Goal: Task Accomplishment & Management: Manage account settings

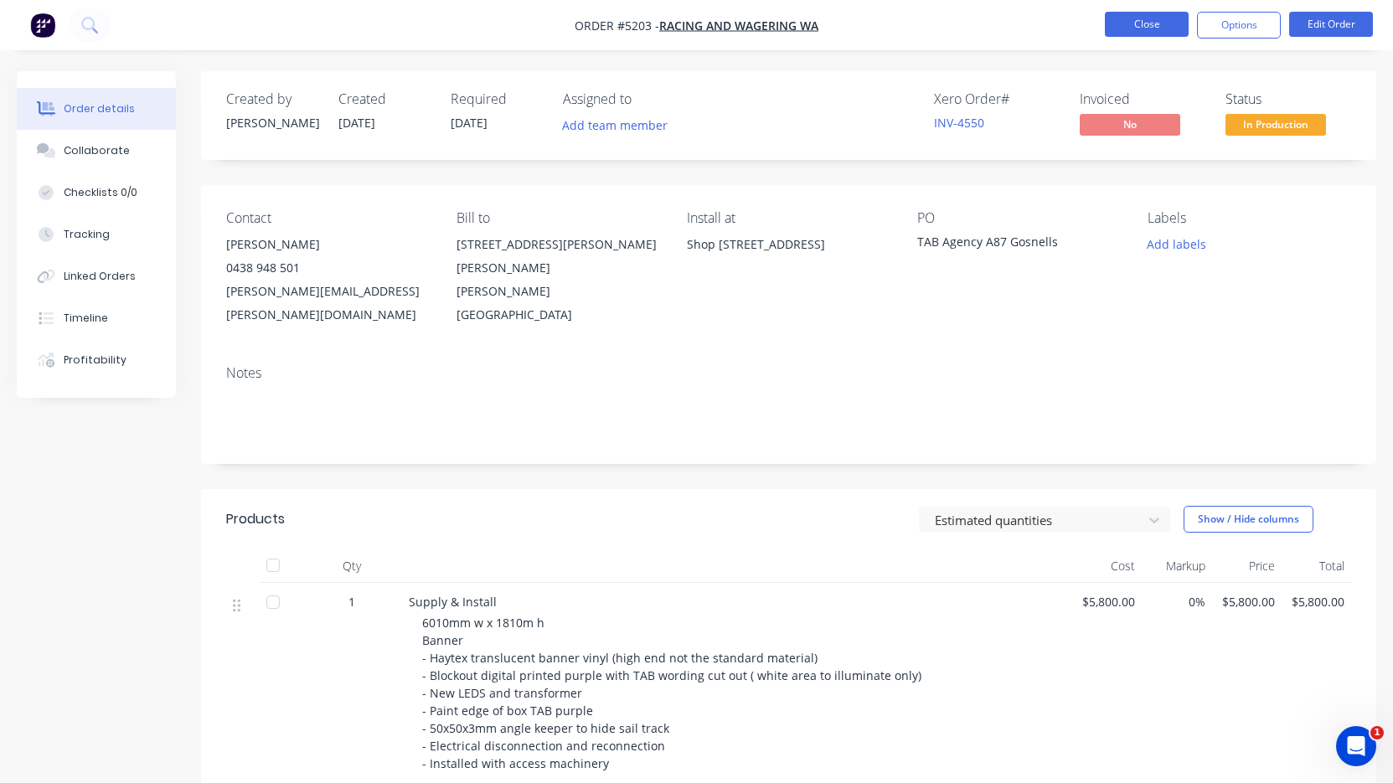
click at [1156, 28] on button "Close" at bounding box center [1147, 24] width 84 height 25
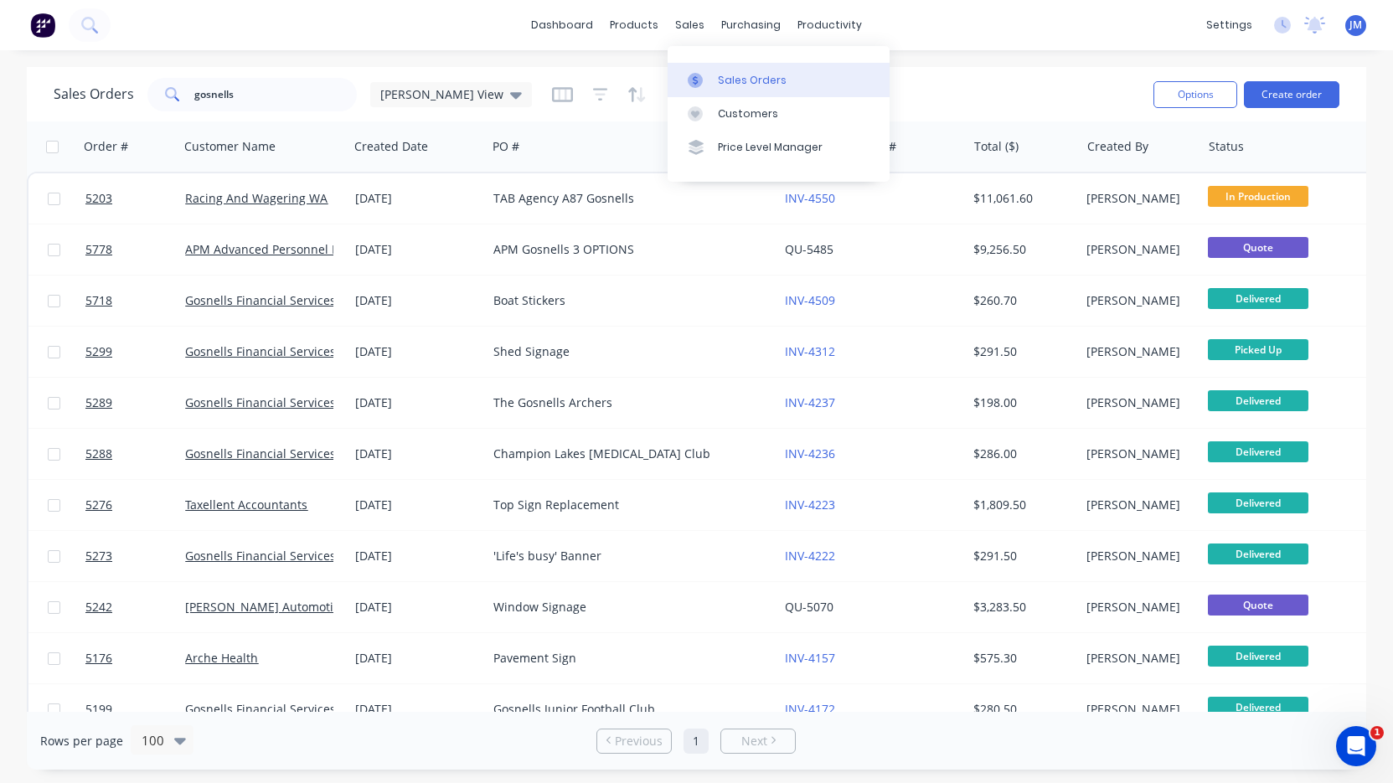
click at [738, 81] on div "Sales Orders" at bounding box center [752, 80] width 69 height 15
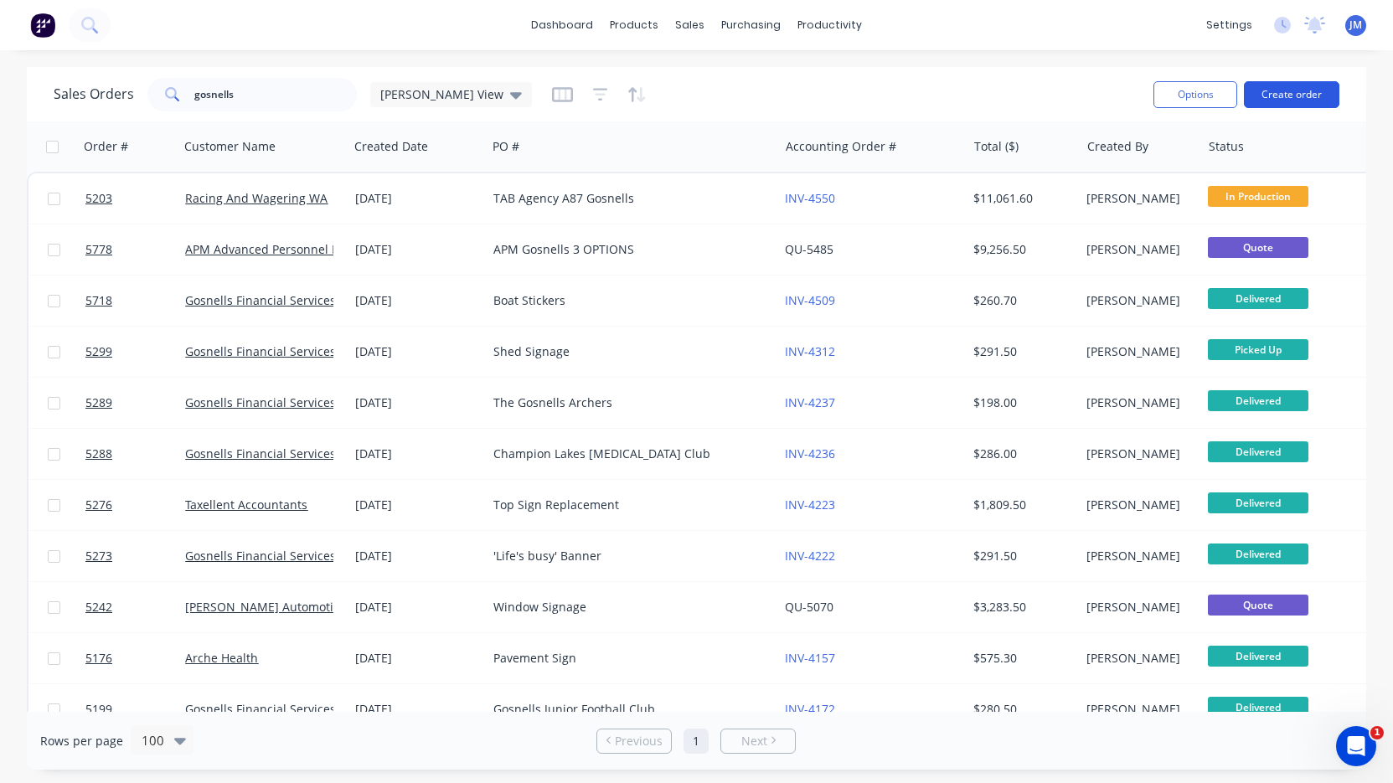
click at [1302, 101] on button "Create order" at bounding box center [1291, 94] width 95 height 27
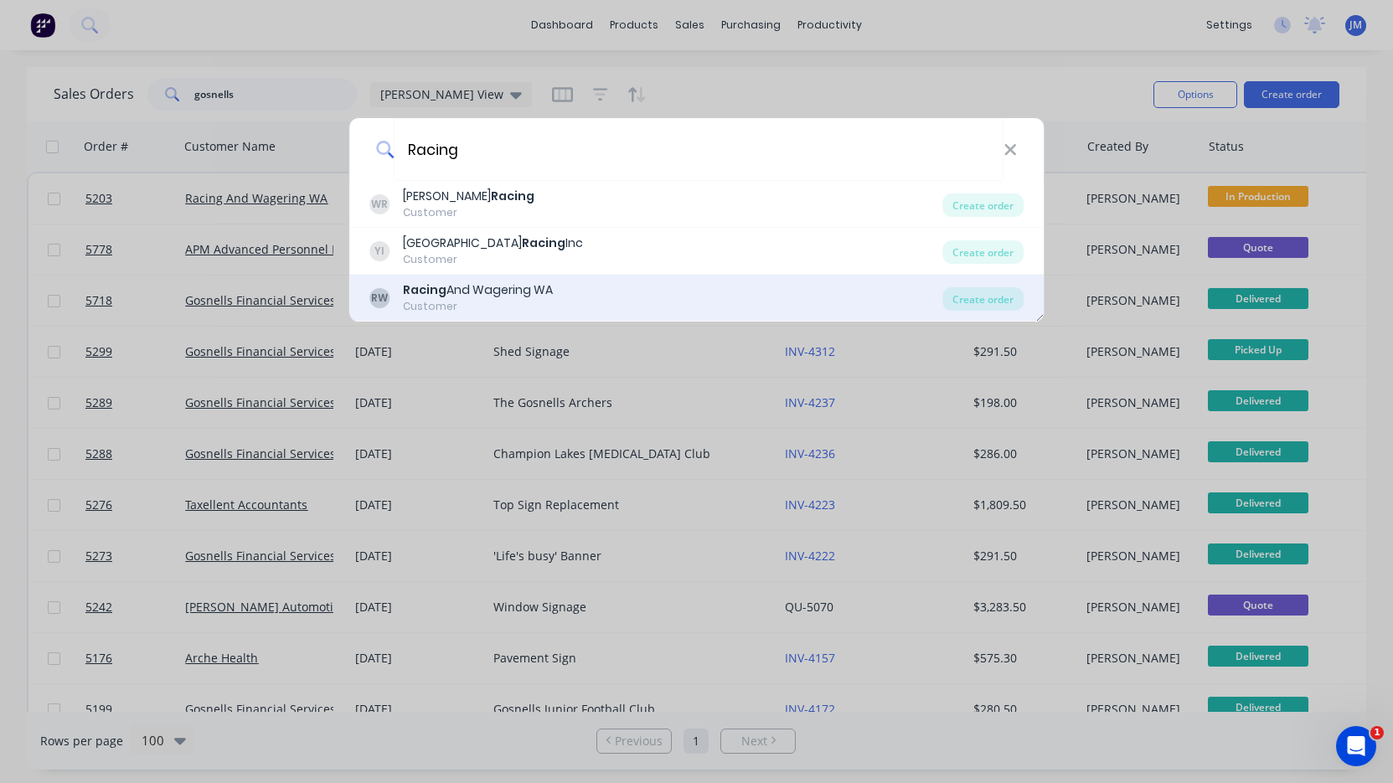
type input "Racing"
click at [584, 281] on div "RW Racing And Wagering WA Customer Create order" at bounding box center [696, 298] width 695 height 47
click at [582, 291] on div "RW Racing And Wagering WA Customer" at bounding box center [656, 297] width 574 height 33
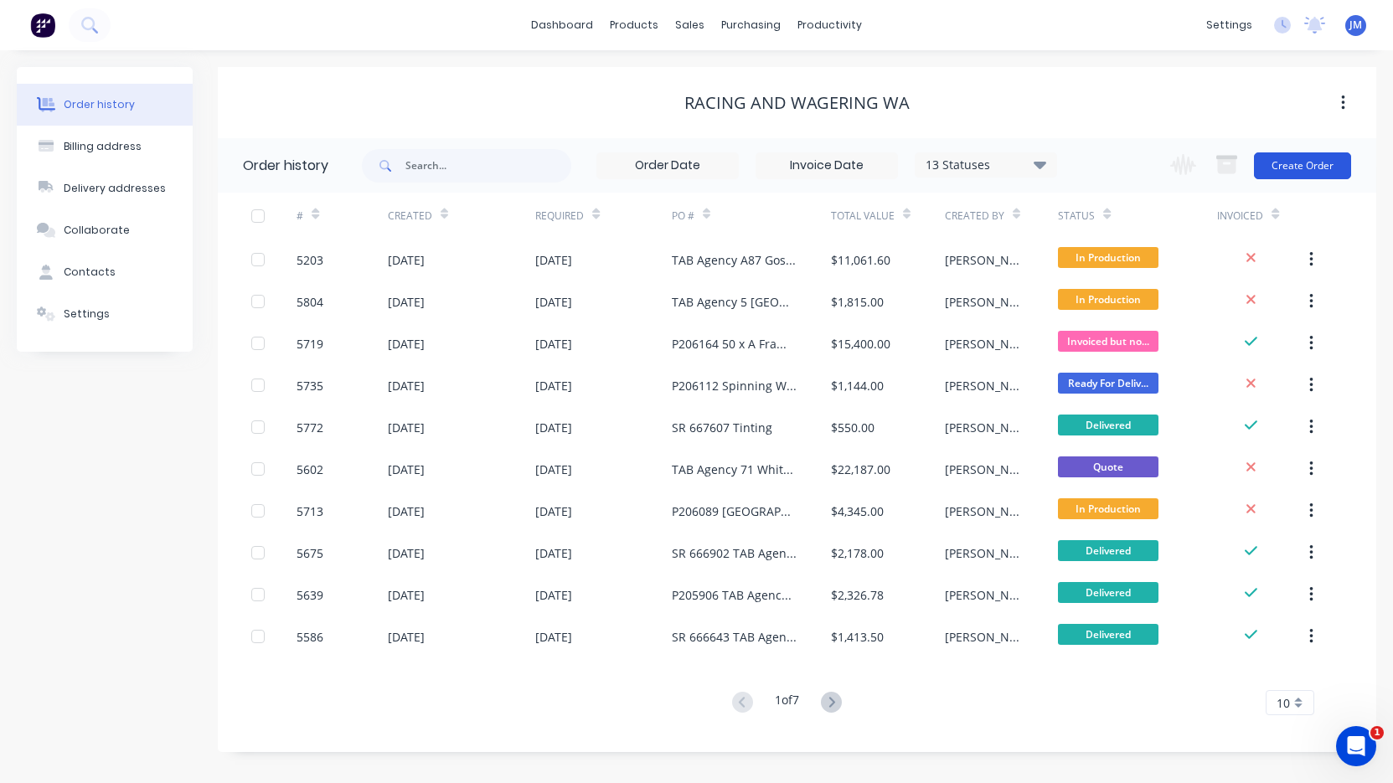
click at [1307, 170] on button "Create Order" at bounding box center [1302, 165] width 97 height 27
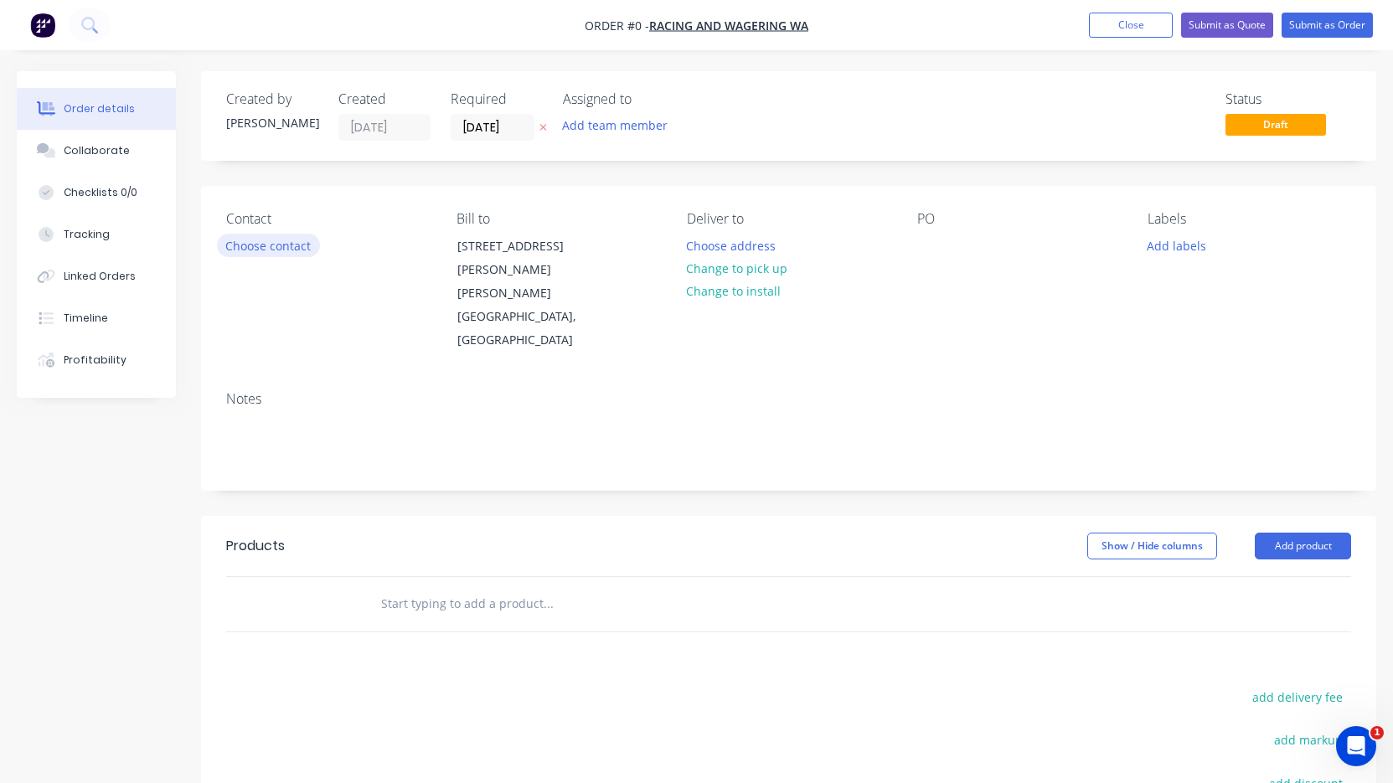
click at [293, 252] on button "Choose contact" at bounding box center [268, 245] width 103 height 23
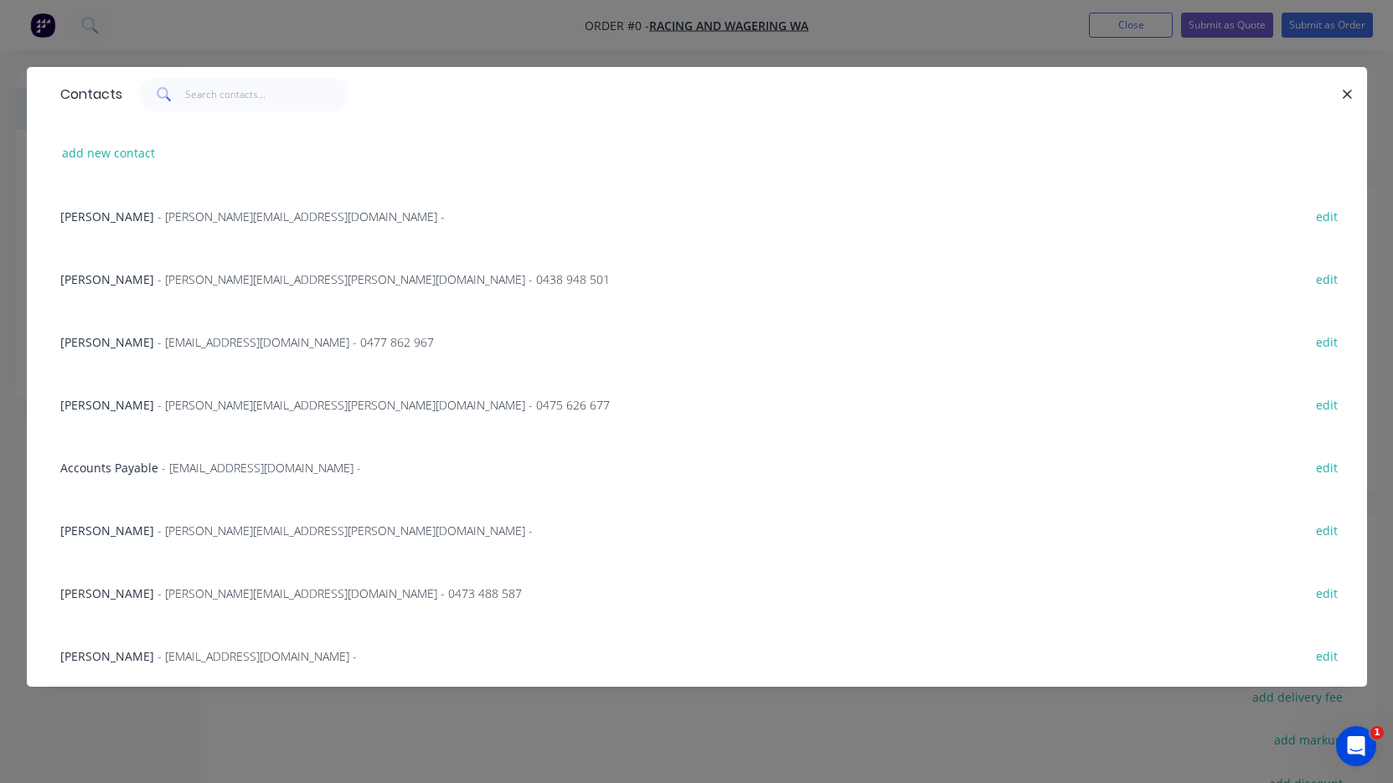
click at [154, 289] on div "[PERSON_NAME] - [PERSON_NAME][EMAIL_ADDRESS][PERSON_NAME][DOMAIN_NAME] - 0438 9…" at bounding box center [697, 278] width 1290 height 63
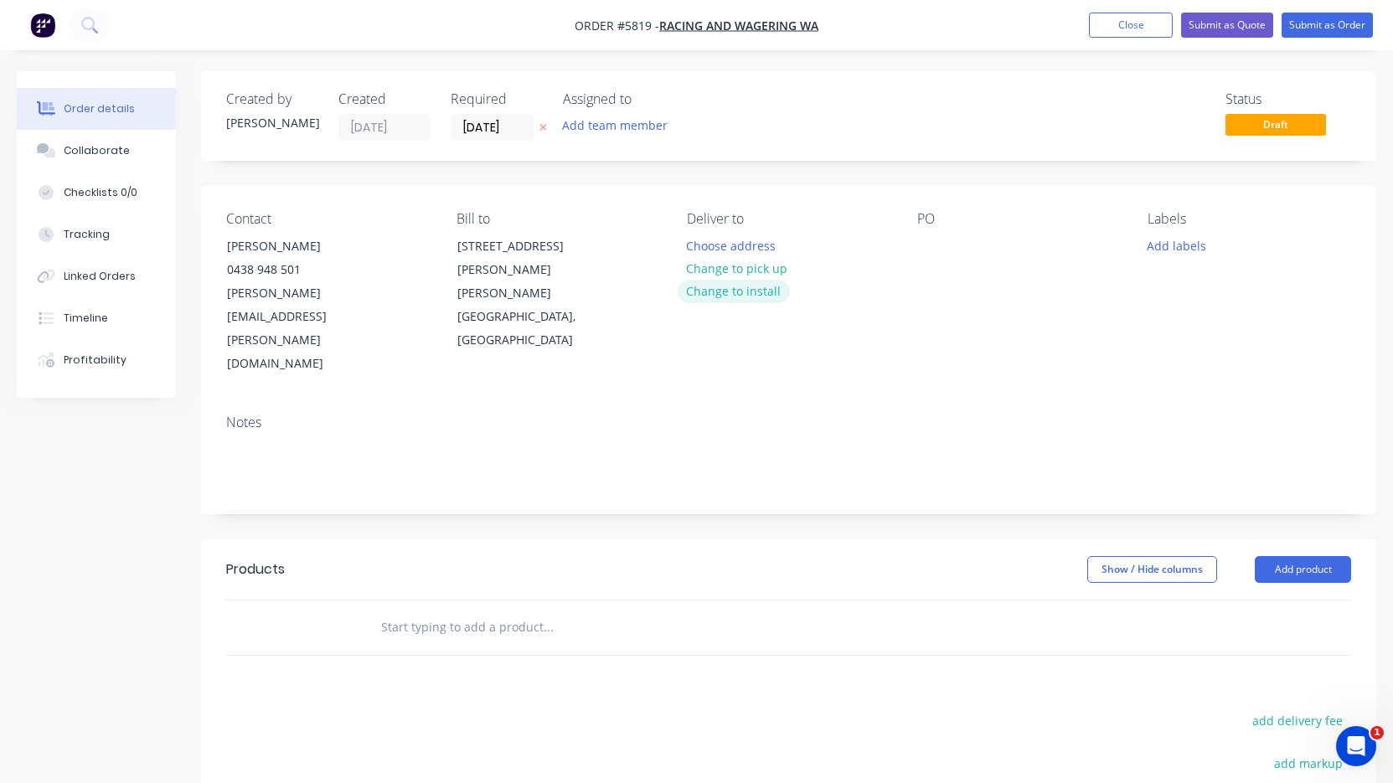
click at [740, 298] on button "Change to install" at bounding box center [734, 291] width 112 height 23
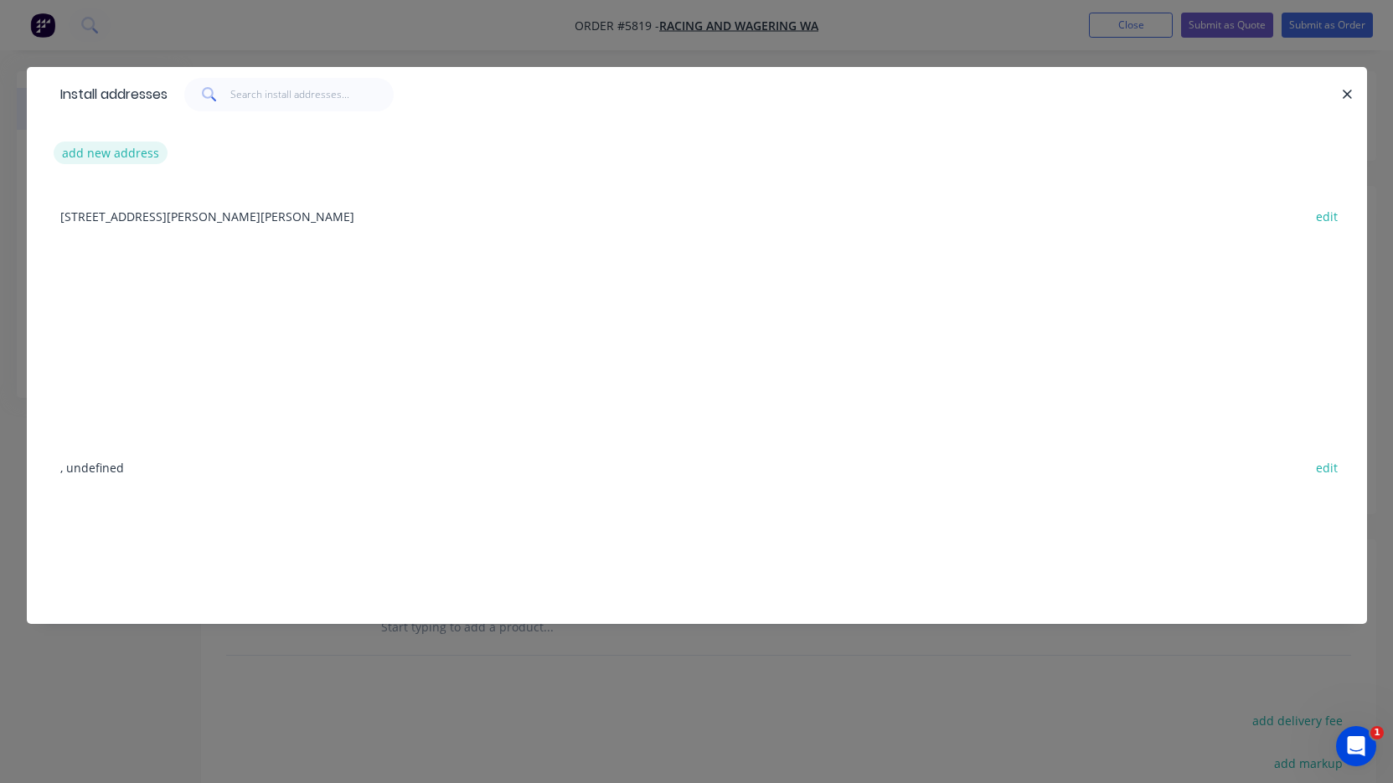
click at [125, 162] on button "add new address" at bounding box center [111, 153] width 115 height 23
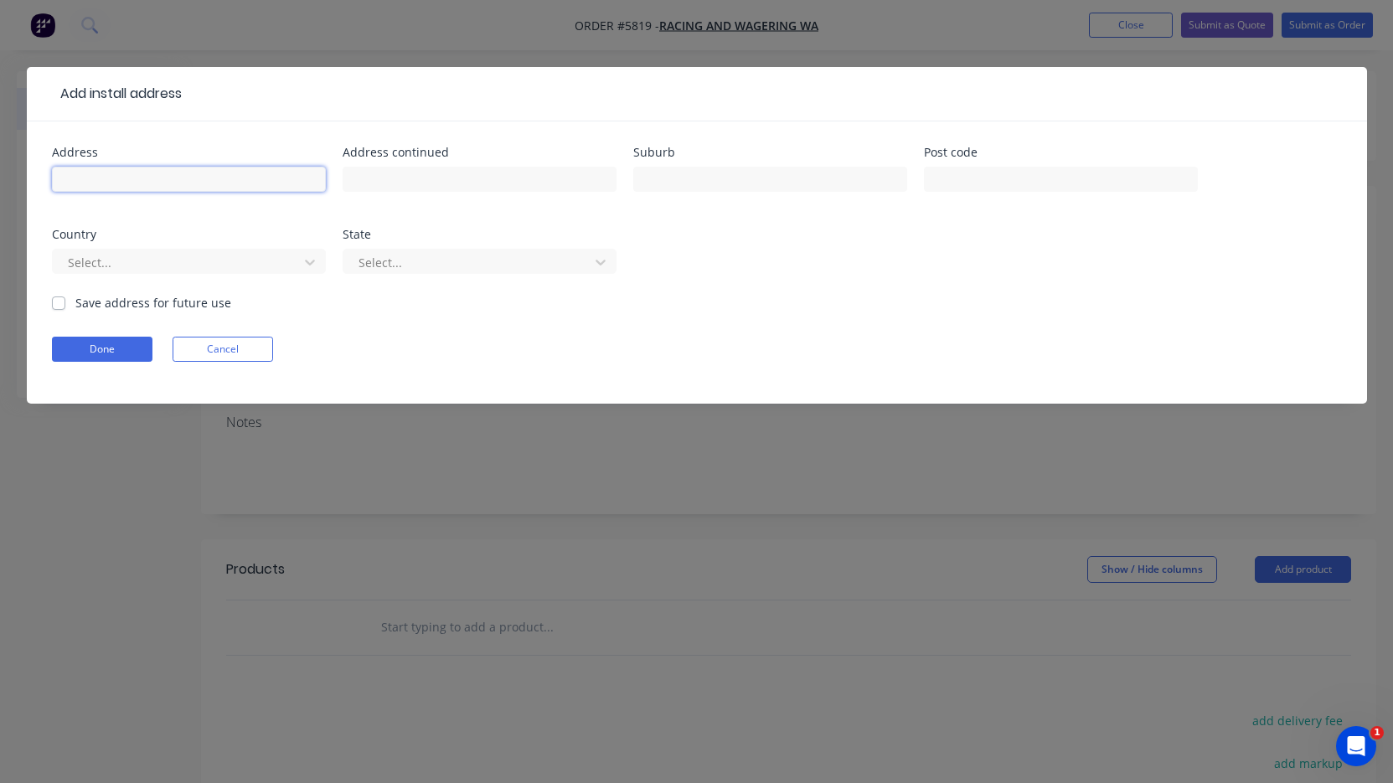
click at [125, 169] on input "text" at bounding box center [189, 179] width 274 height 25
click at [95, 177] on input "text" at bounding box center [189, 179] width 274 height 25
paste input "[STREET_ADDRESS] WILLETTON"
type input "[STREET_ADDRESS] WILLETTON"
click at [114, 344] on button "Done" at bounding box center [102, 349] width 101 height 25
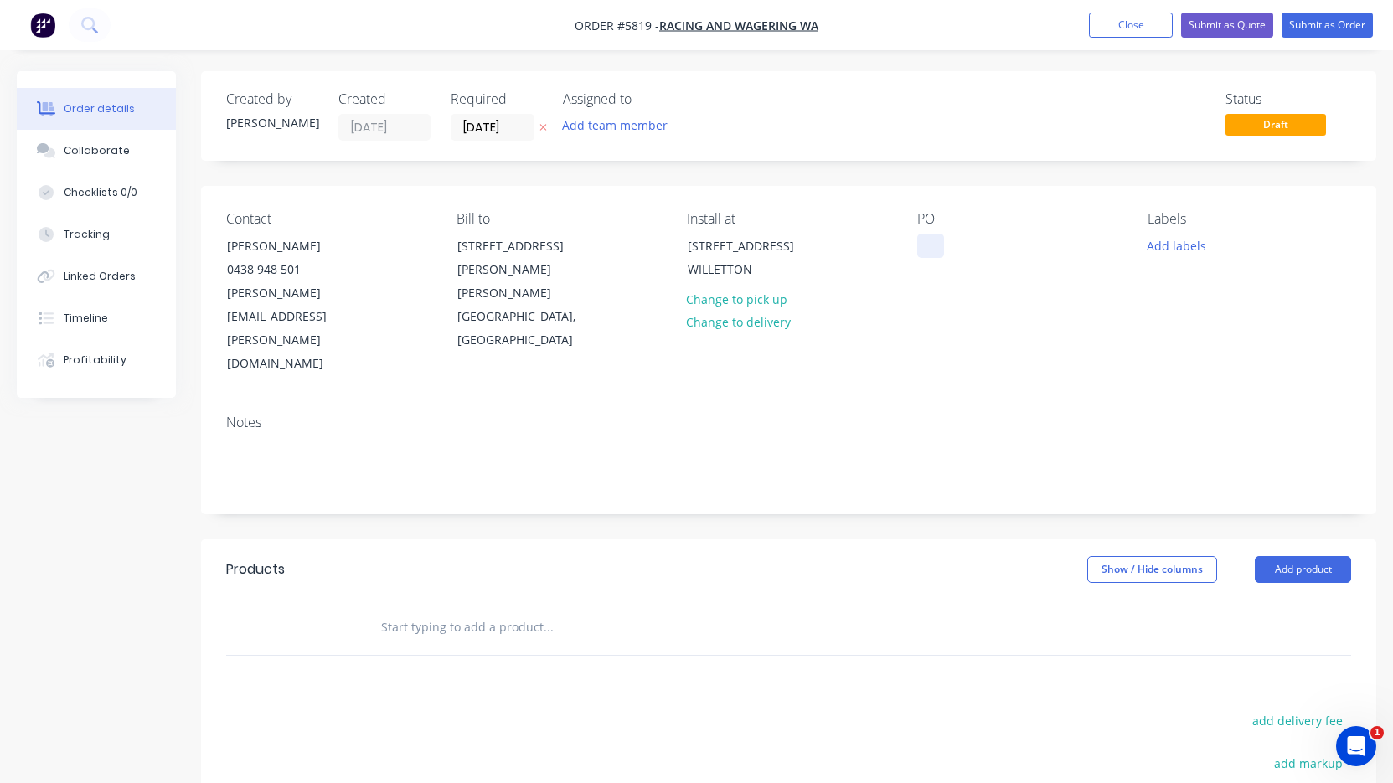
click at [925, 248] on div at bounding box center [930, 246] width 27 height 24
click at [487, 611] on input "text" at bounding box center [547, 628] width 335 height 34
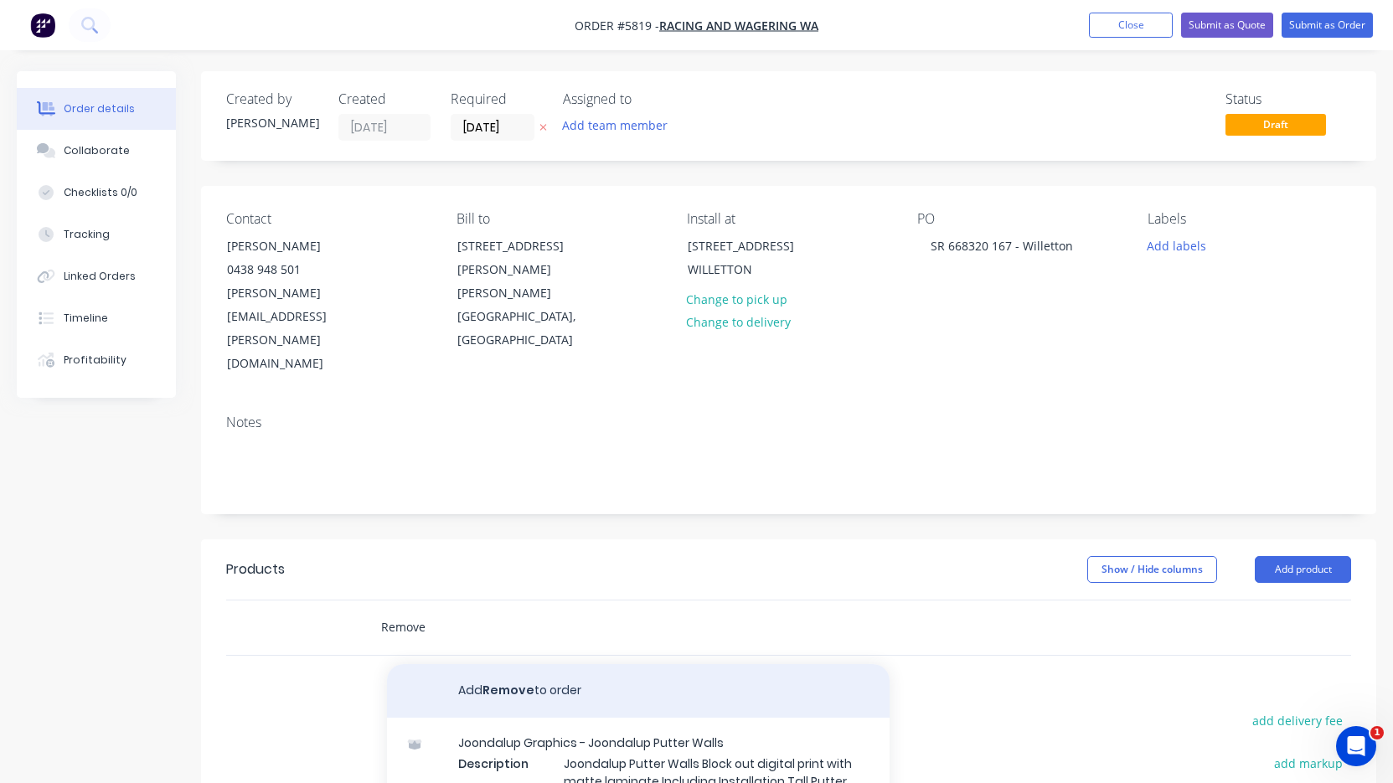
type input "Remove"
click at [500, 664] on button "Add Remove to order" at bounding box center [638, 691] width 503 height 54
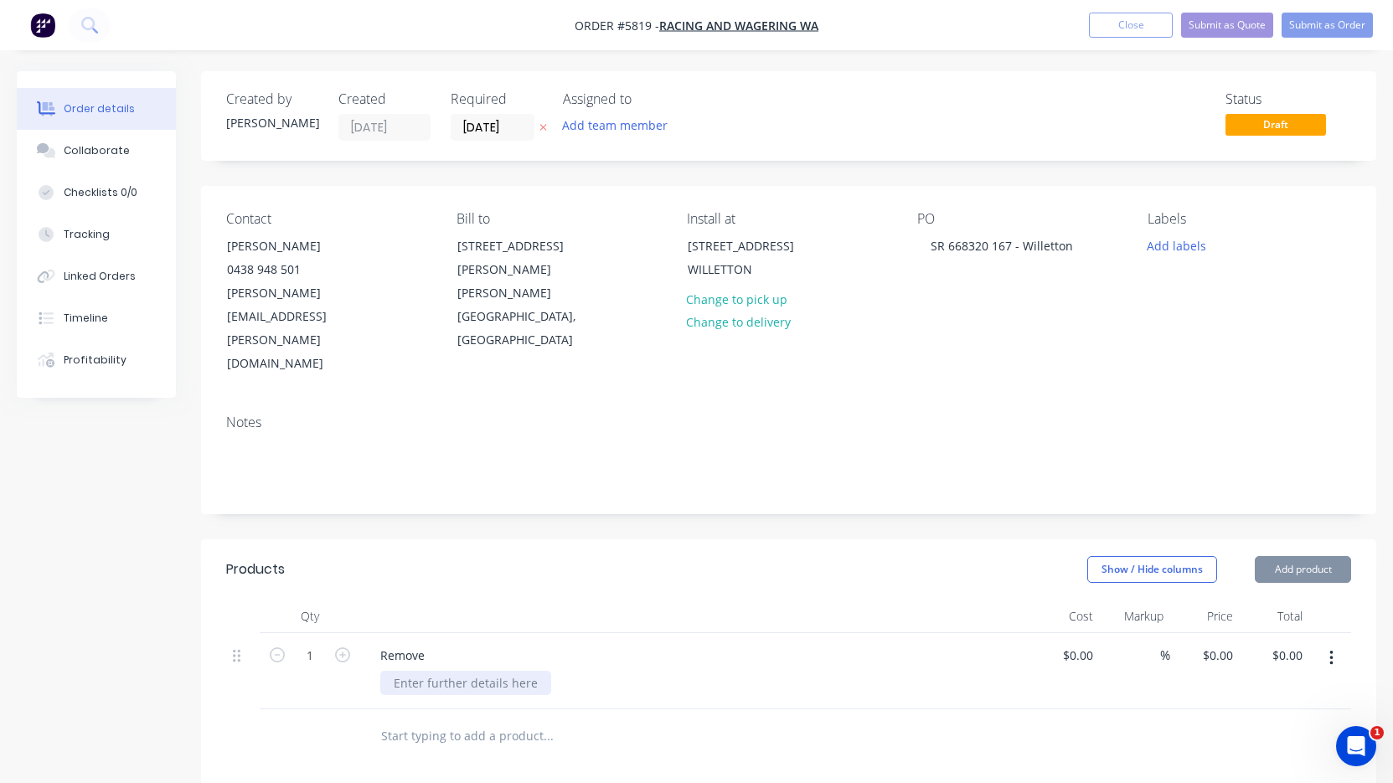
click at [452, 671] on div at bounding box center [465, 683] width 171 height 24
click at [500, 671] on div "Damaged Sign UERGENTLY" at bounding box center [469, 683] width 178 height 24
click at [491, 671] on div "Damaged Sign UERGENTLY" at bounding box center [469, 683] width 178 height 24
click at [607, 633] on div "Remove Damaged Sign URGENTLY" at bounding box center [695, 671] width 670 height 76
click at [1339, 27] on button "Submit as Order" at bounding box center [1326, 25] width 91 height 25
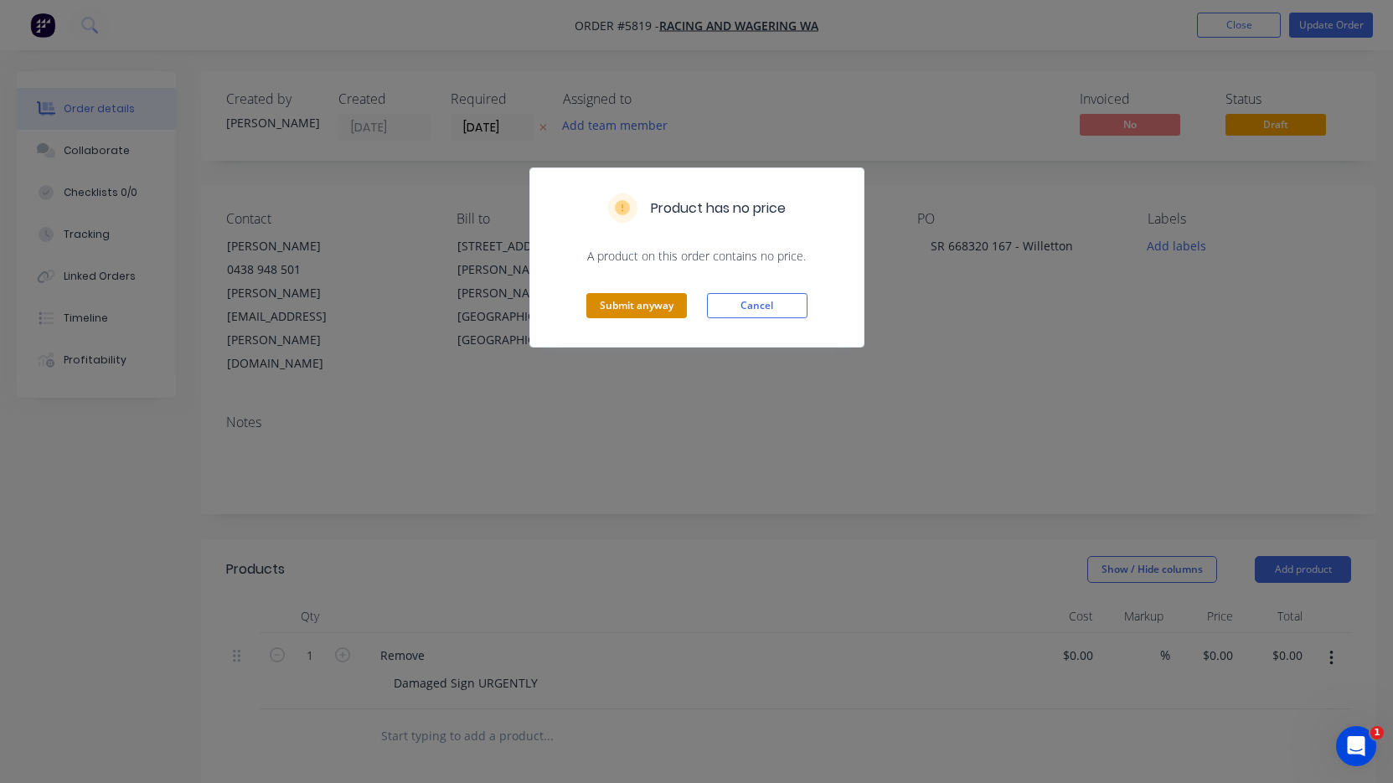
click at [654, 317] on button "Submit anyway" at bounding box center [636, 305] width 101 height 25
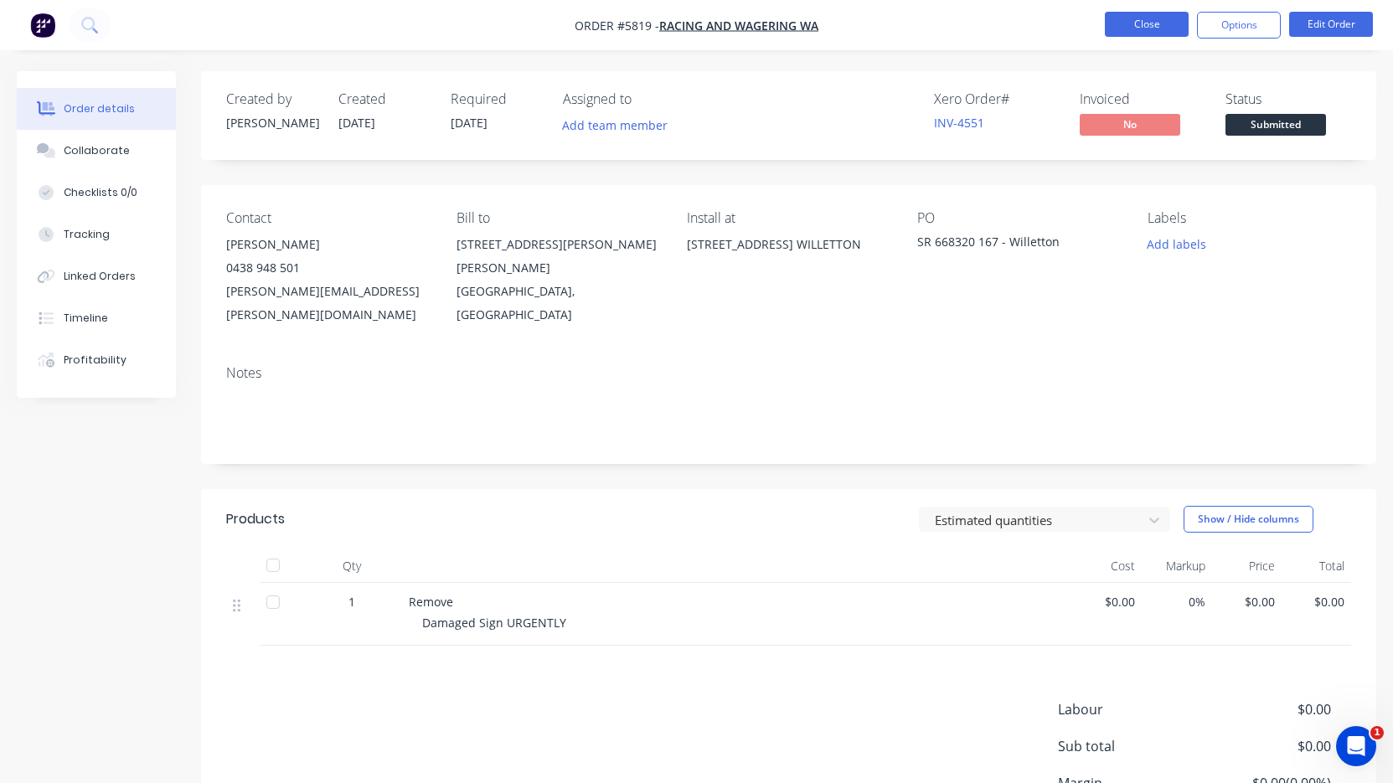
click at [1141, 25] on button "Close" at bounding box center [1147, 24] width 84 height 25
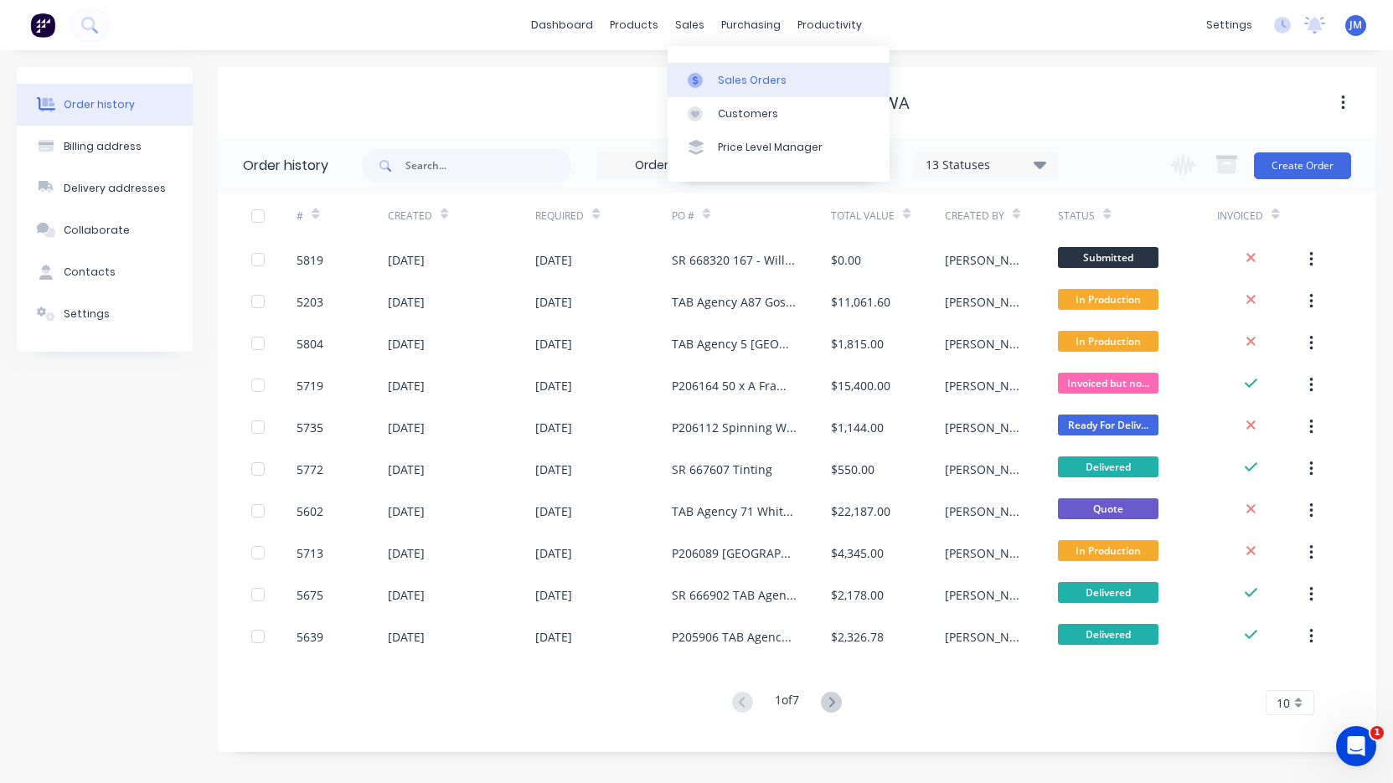
click at [725, 80] on div "Sales Orders" at bounding box center [752, 80] width 69 height 15
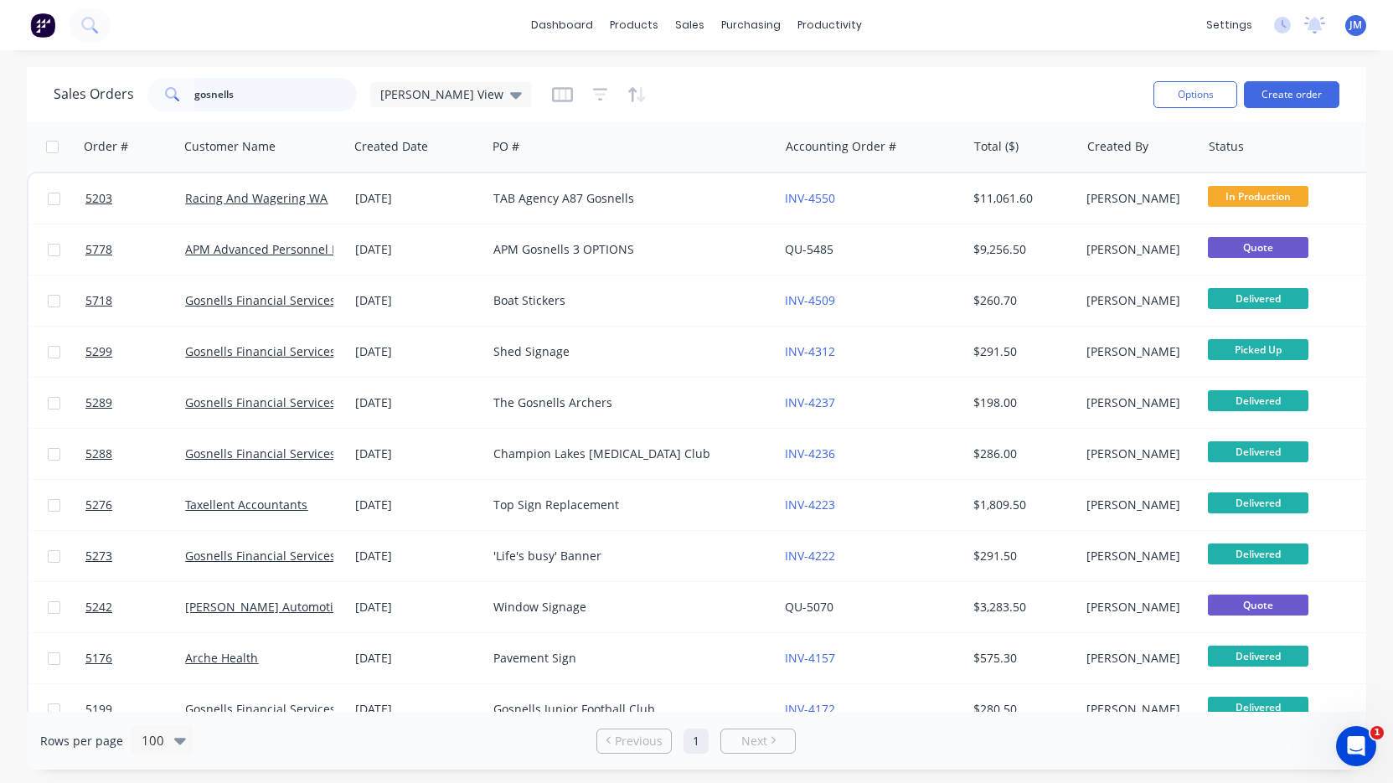
click at [280, 94] on input "gosnells" at bounding box center [275, 95] width 163 height 34
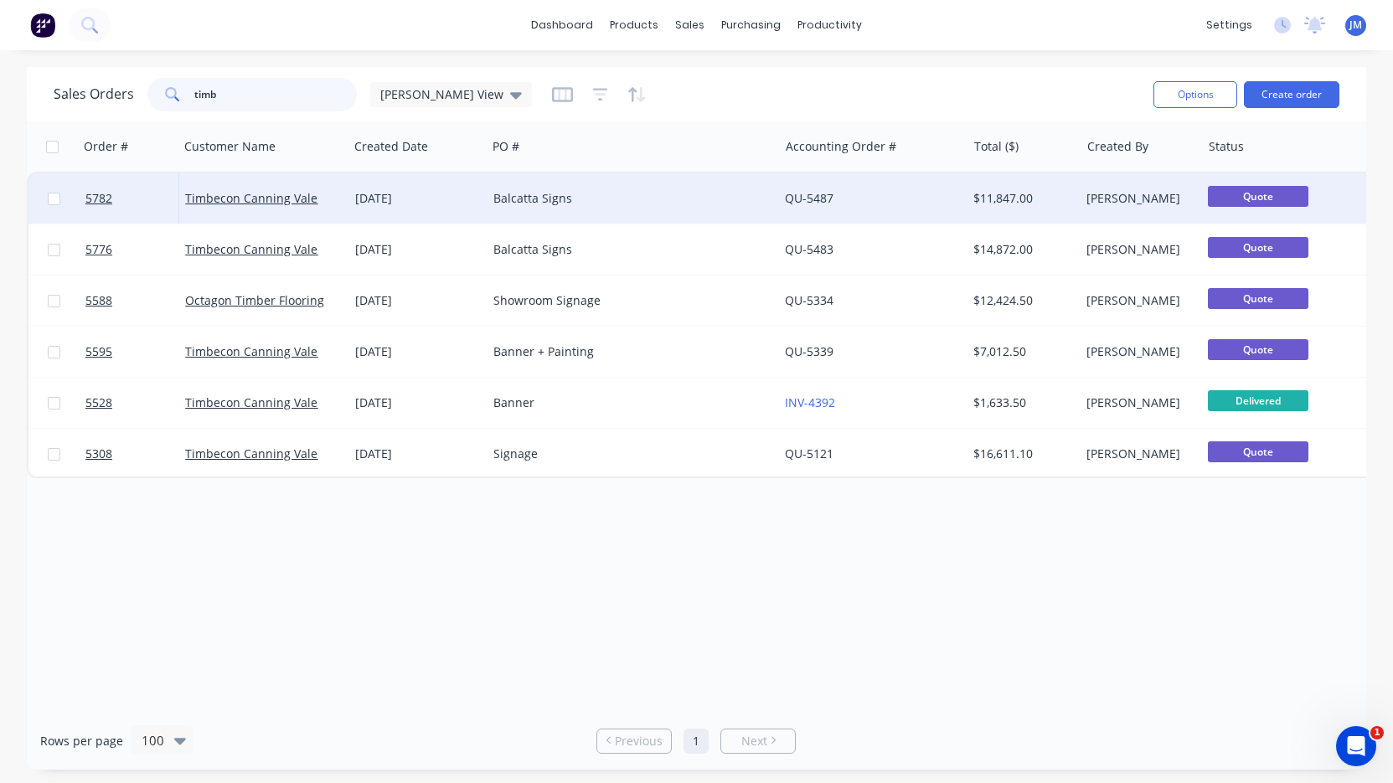
type input "timb"
click at [387, 185] on div "[DATE]" at bounding box center [417, 198] width 138 height 50
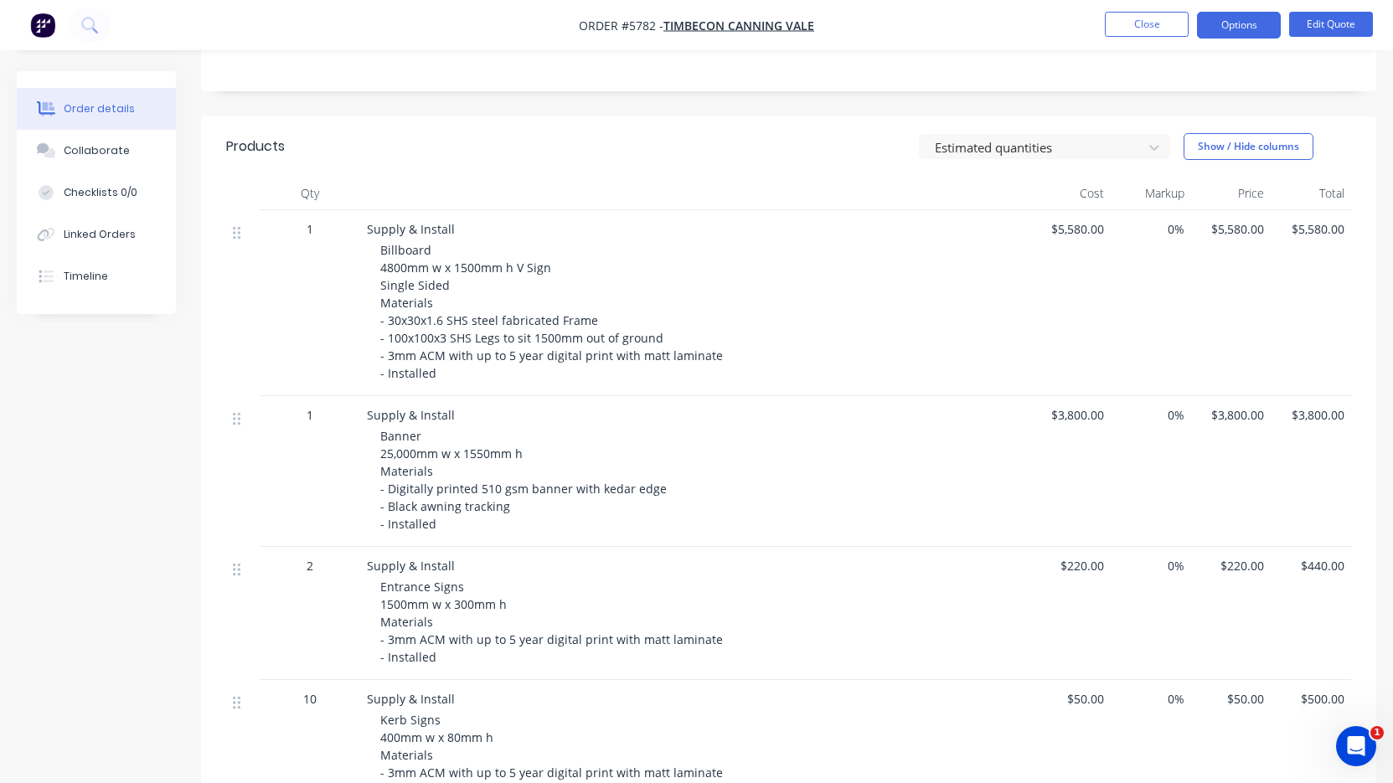
scroll to position [337, 0]
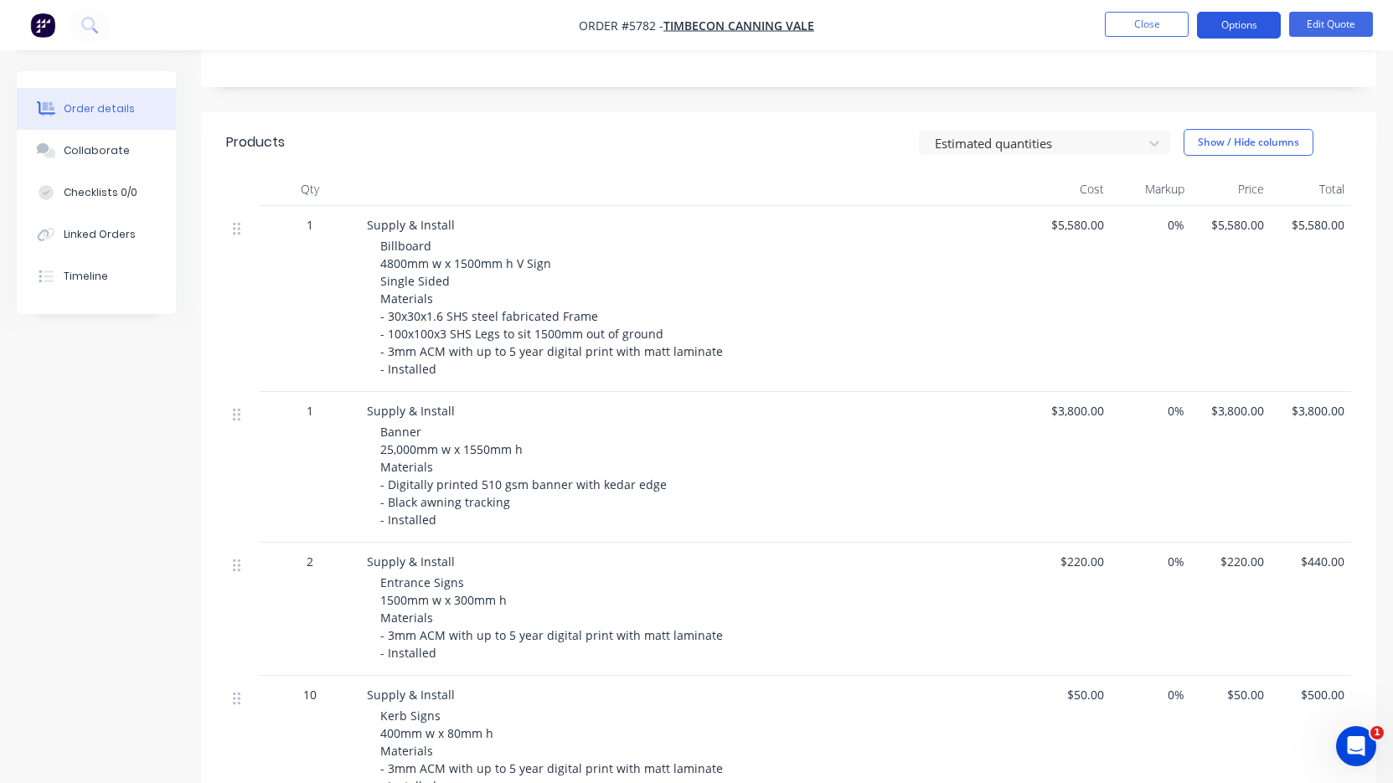
click at [1262, 24] on button "Options" at bounding box center [1239, 25] width 84 height 27
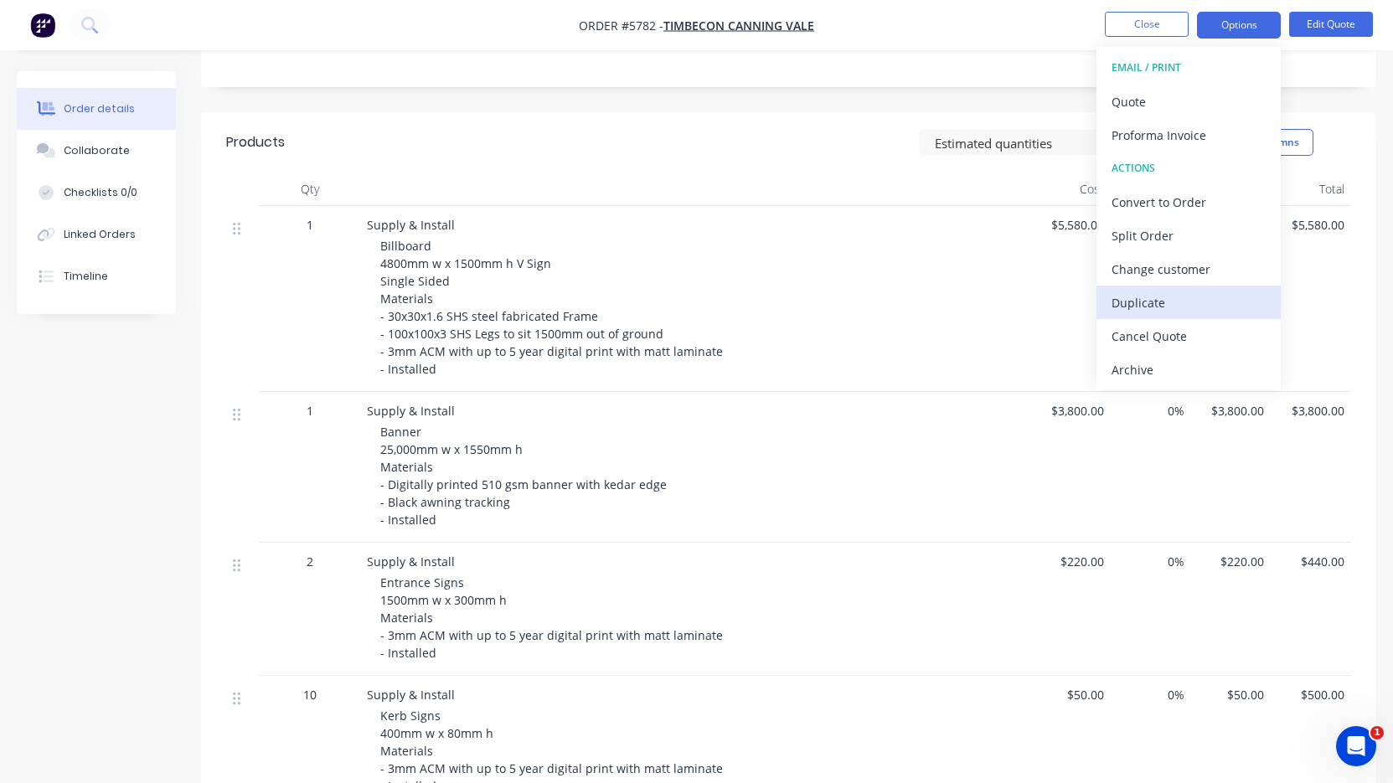
click at [1185, 298] on div "Duplicate" at bounding box center [1188, 303] width 154 height 24
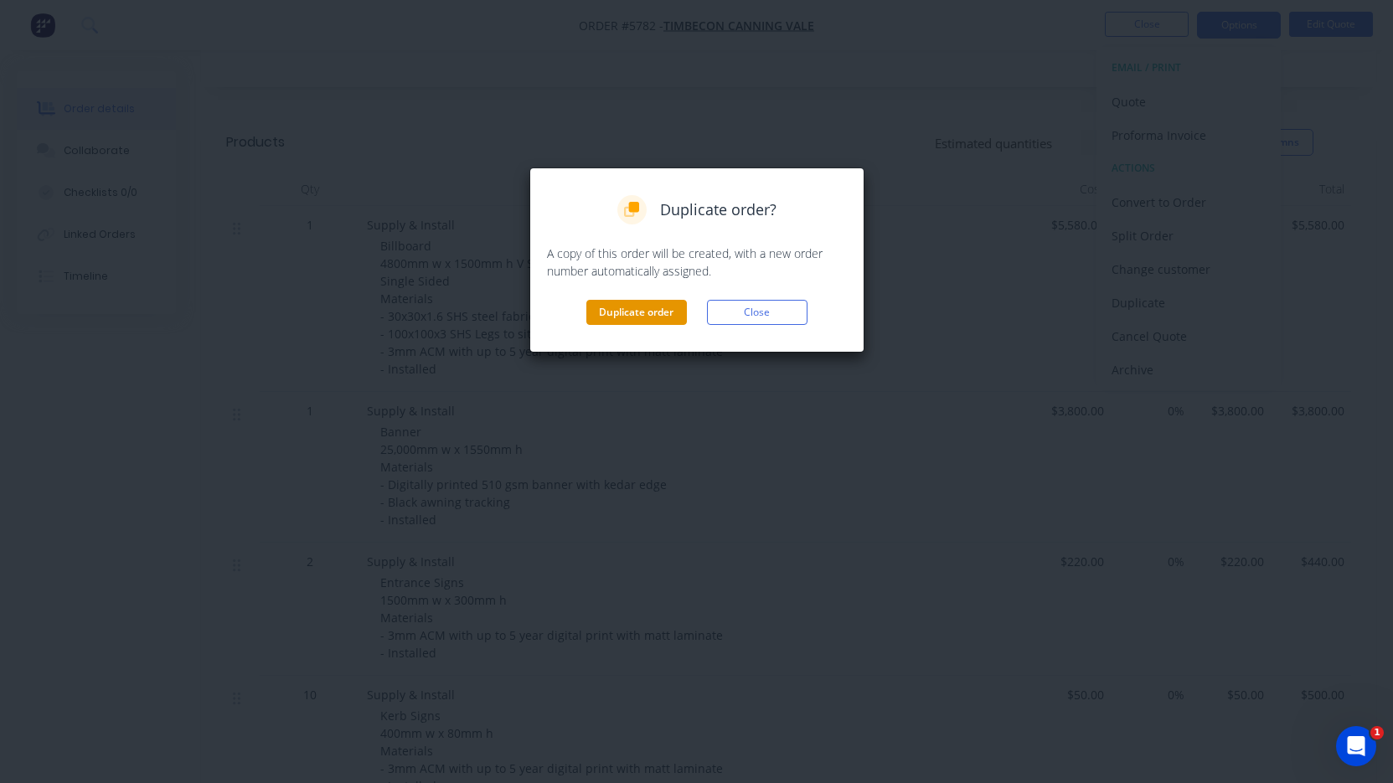
click at [668, 302] on button "Duplicate order" at bounding box center [636, 312] width 101 height 25
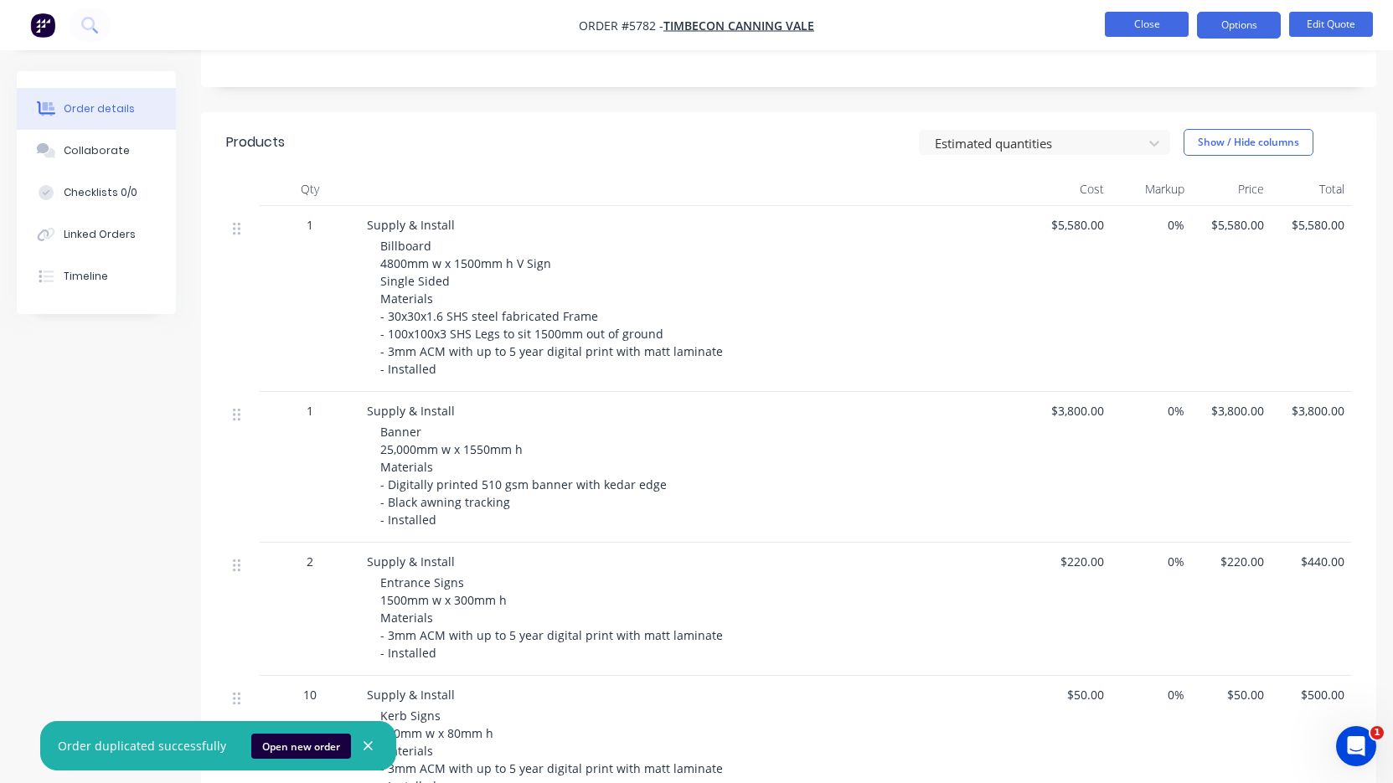
click at [1147, 25] on button "Close" at bounding box center [1147, 24] width 84 height 25
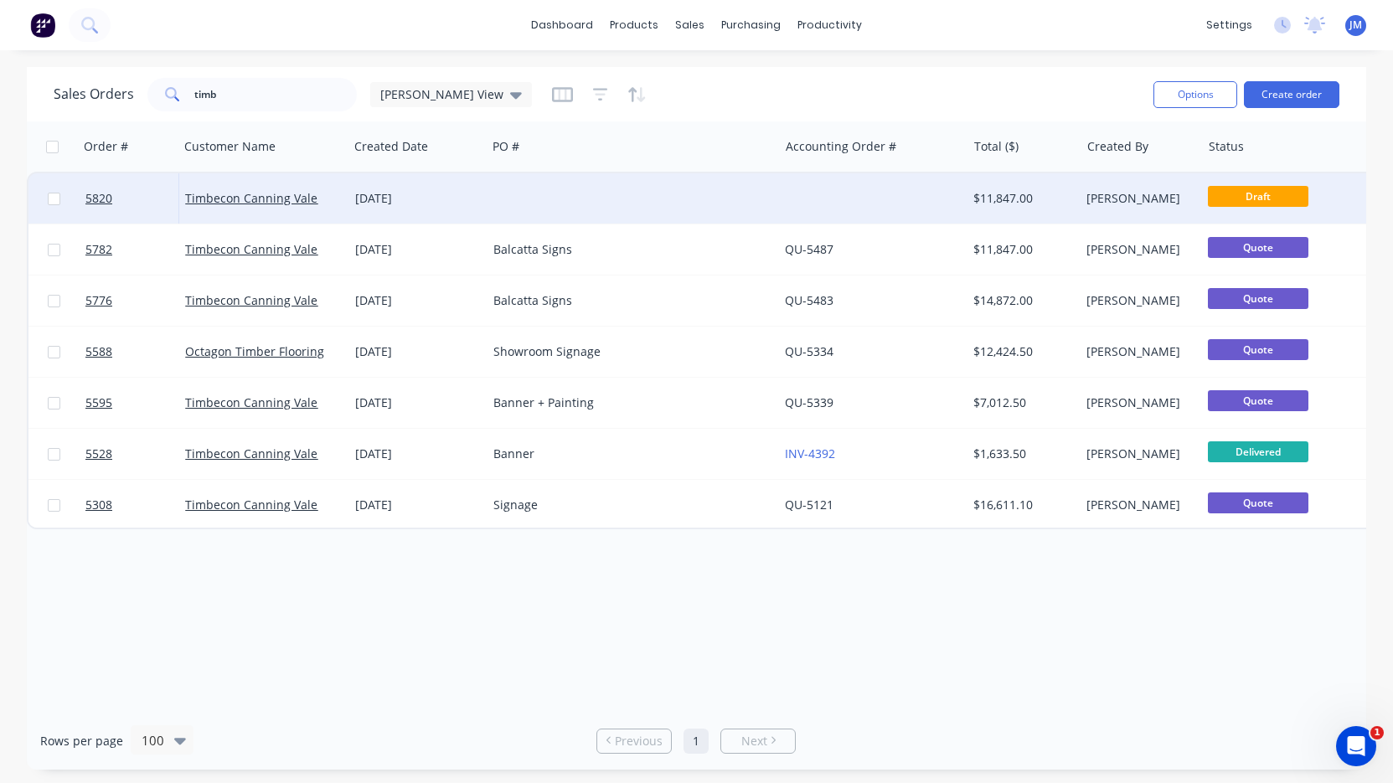
click at [724, 201] on div at bounding box center [632, 198] width 291 height 50
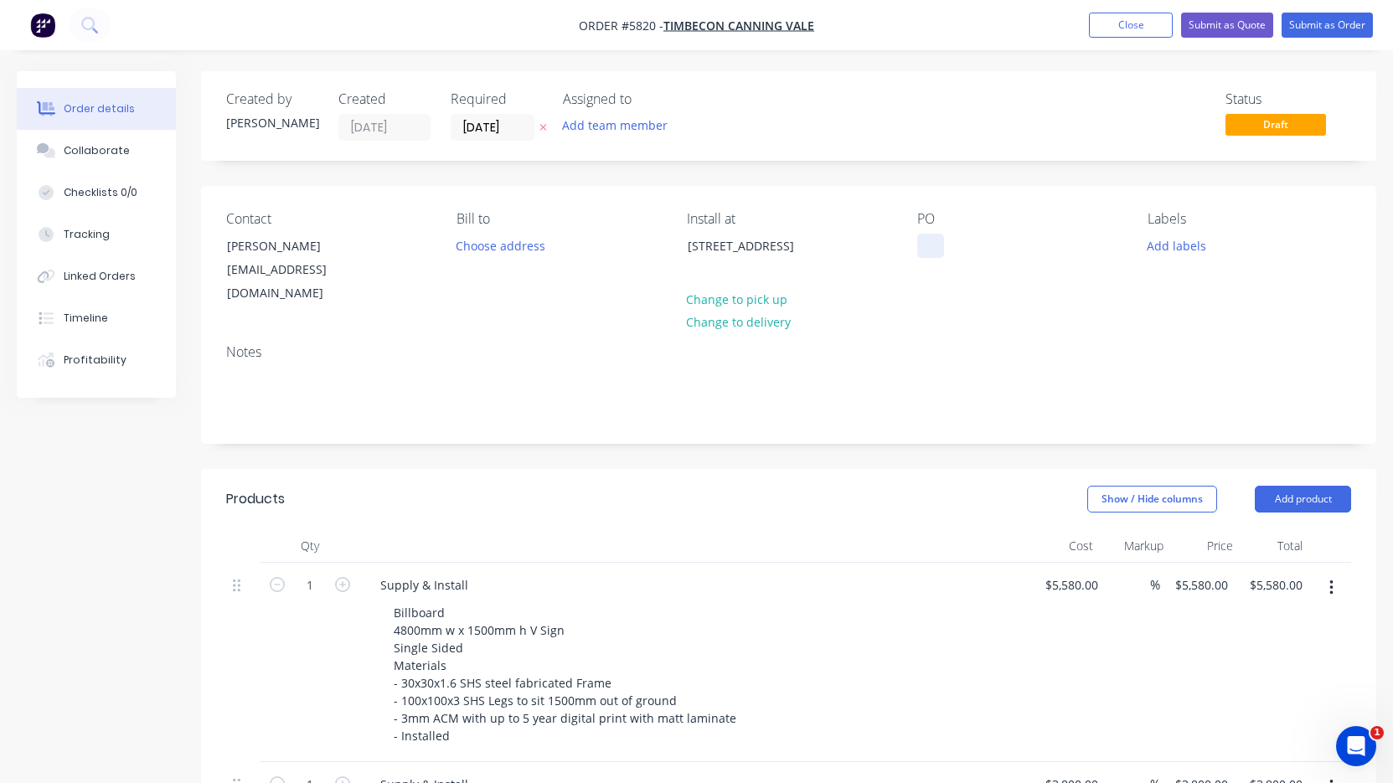
click at [930, 247] on div at bounding box center [930, 246] width 27 height 24
click at [797, 231] on div "Install at [STREET_ADDRESS] Change to pick up Change to delivery" at bounding box center [789, 258] width 204 height 95
click at [783, 253] on div "[STREET_ADDRESS]" at bounding box center [757, 246] width 139 height 23
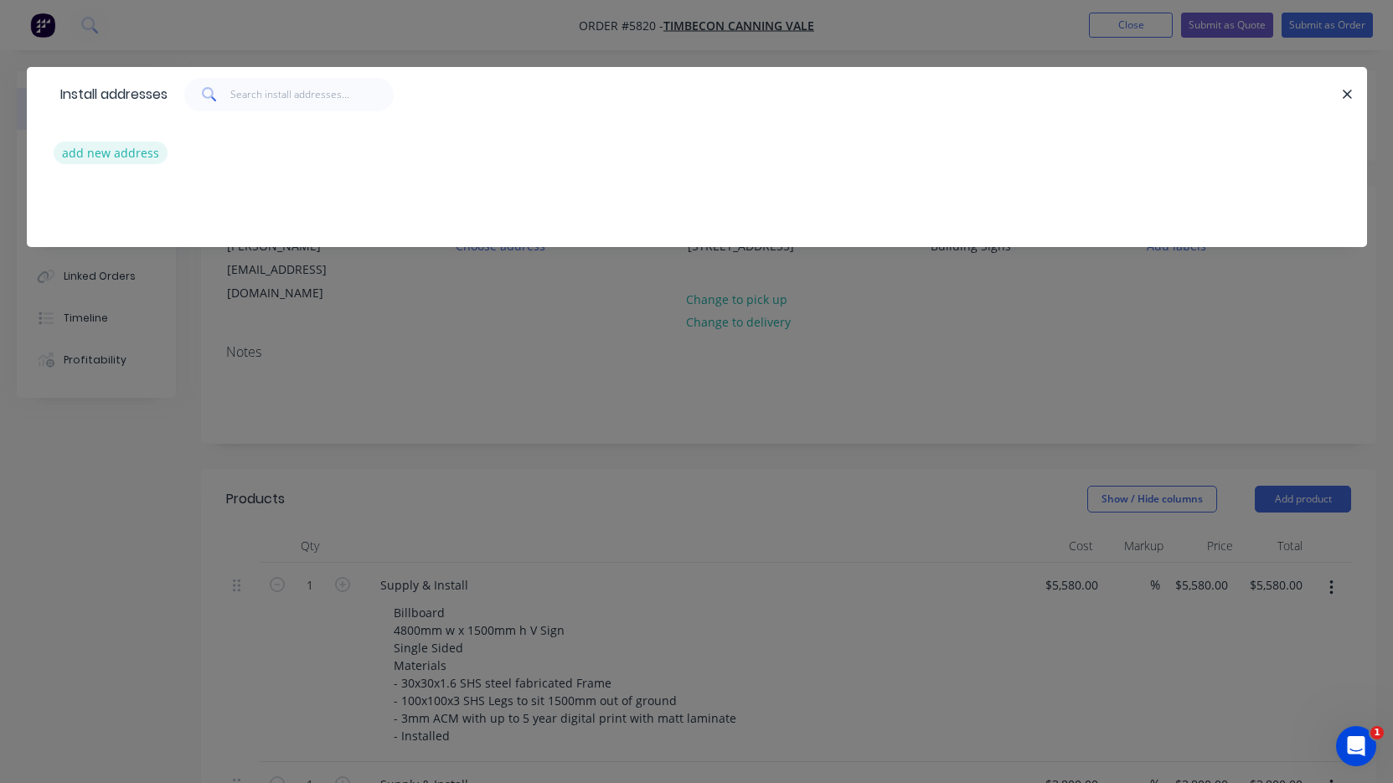
click at [138, 156] on button "add new address" at bounding box center [111, 153] width 115 height 23
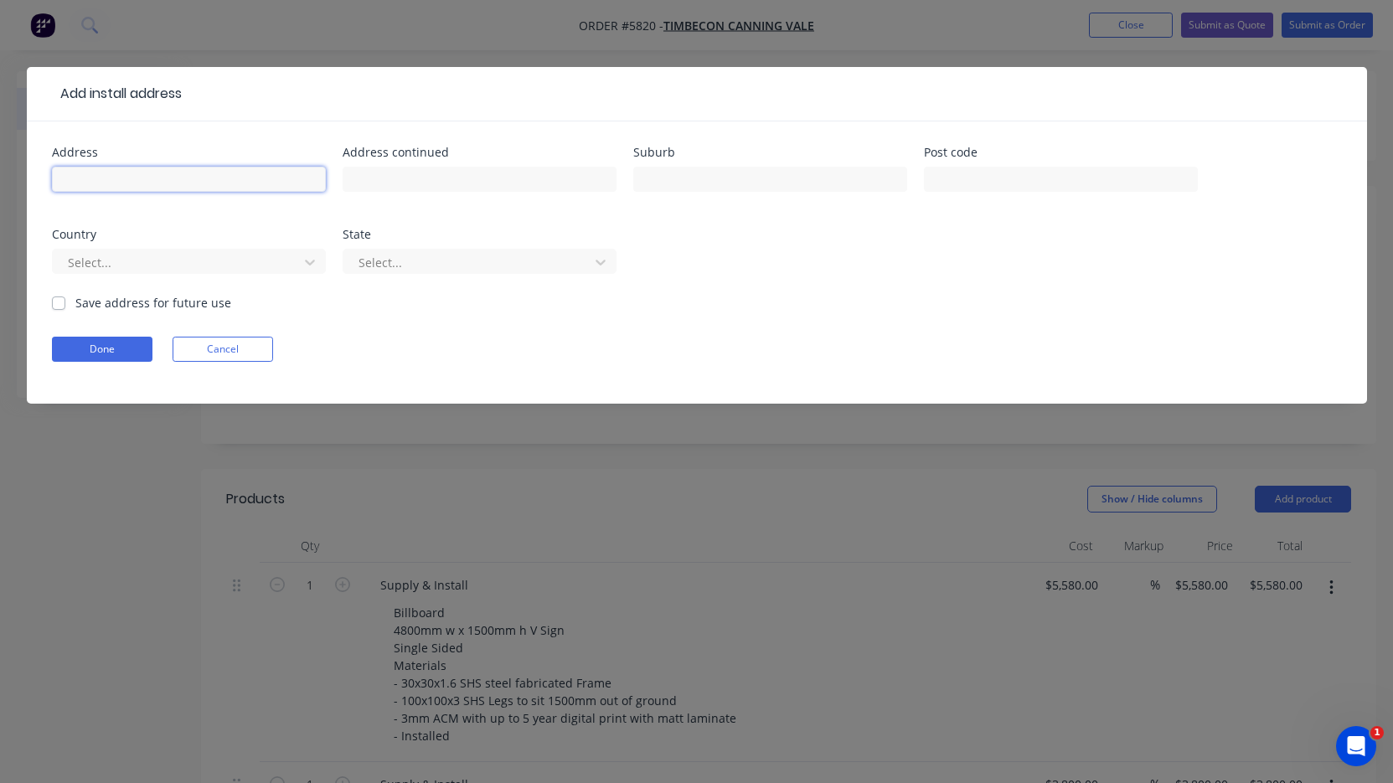
click at [240, 184] on input "text" at bounding box center [189, 179] width 274 height 25
paste input "[STREET_ADDRESS]"
type input "[STREET_ADDRESS]"
click at [118, 346] on button "Done" at bounding box center [102, 349] width 101 height 25
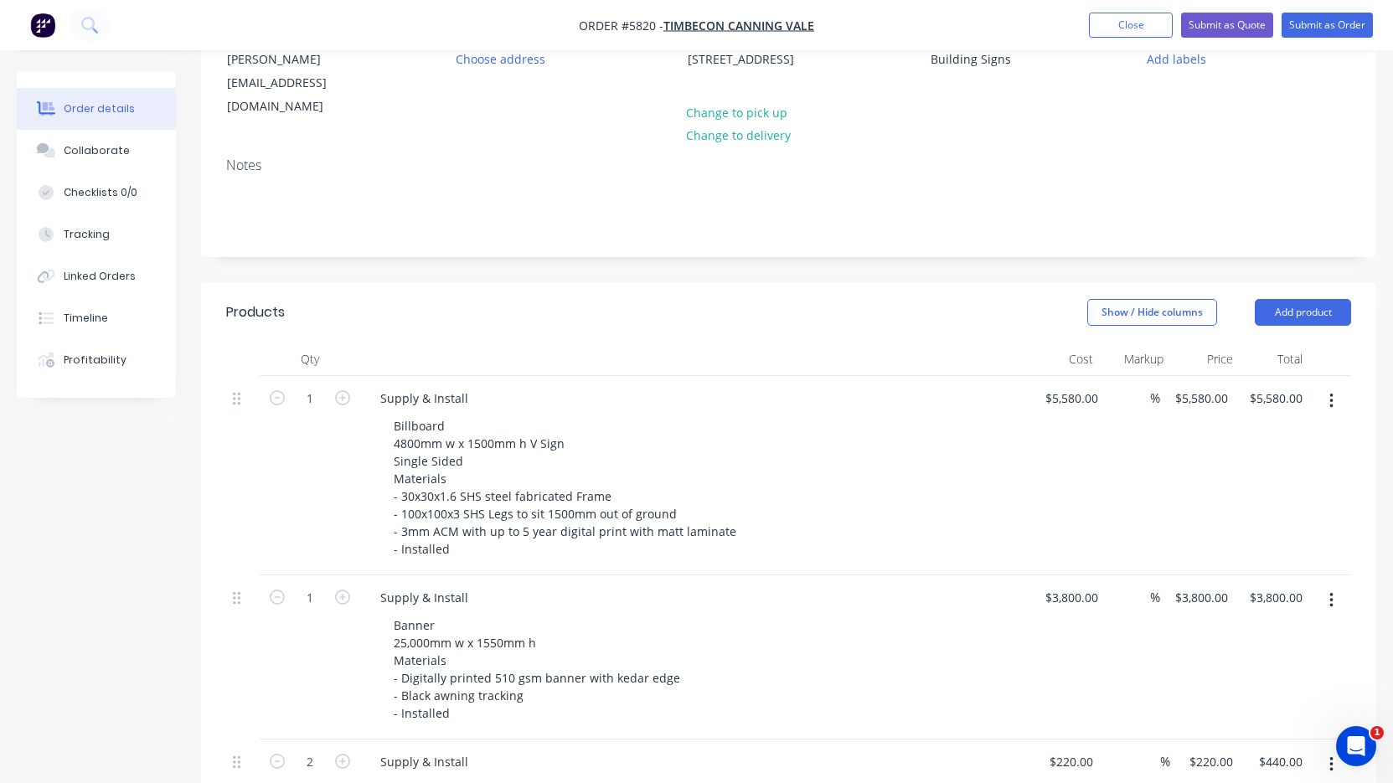
scroll to position [188, 0]
click at [1329, 391] on icon "button" at bounding box center [1331, 400] width 4 height 18
click at [1241, 533] on div "Delete" at bounding box center [1271, 545] width 129 height 24
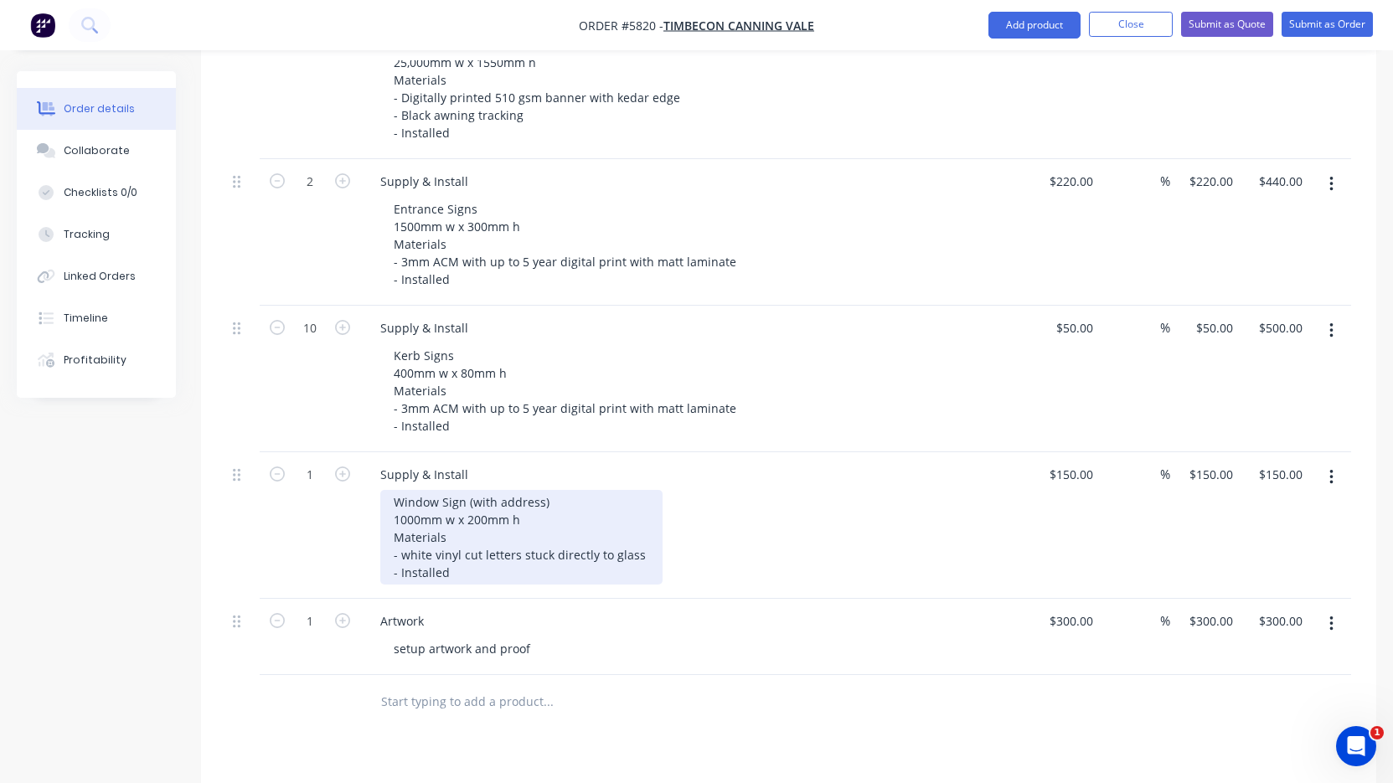
scroll to position [567, 0]
drag, startPoint x: 420, startPoint y: 504, endPoint x: 358, endPoint y: 504, distance: 61.1
click at [358, 504] on div "1 Supply & Install Window Sign (with address) 1000mm w x 200mm h Materials - wh…" at bounding box center [788, 526] width 1125 height 147
drag, startPoint x: 481, startPoint y: 503, endPoint x: 463, endPoint y: 502, distance: 17.6
click at [463, 502] on div "Window Sign (with address) 570mm w x 200mm h Materials - white vinyl cut letter…" at bounding box center [521, 538] width 282 height 95
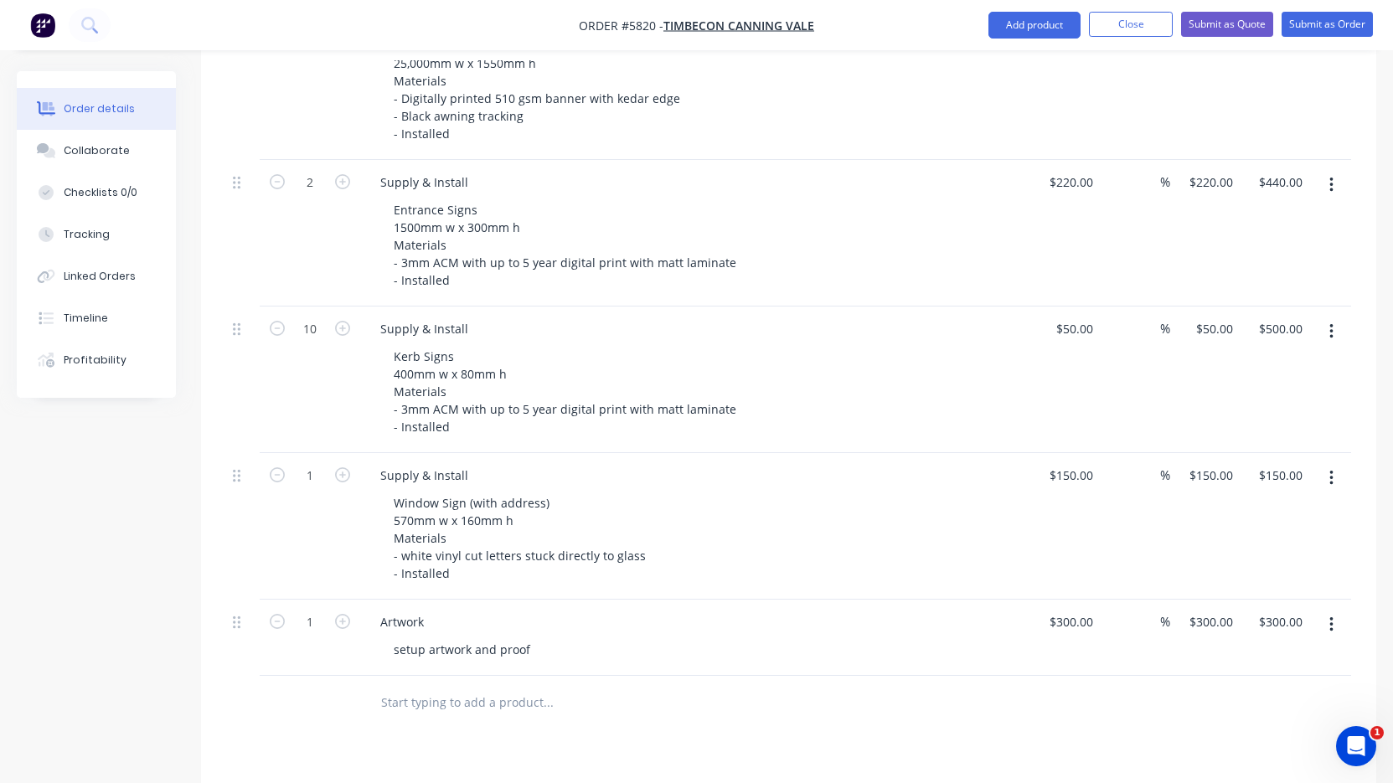
click at [740, 510] on div "Window Sign (with address) 570mm w x 160mm h Materials - white vinyl cut letter…" at bounding box center [701, 538] width 643 height 95
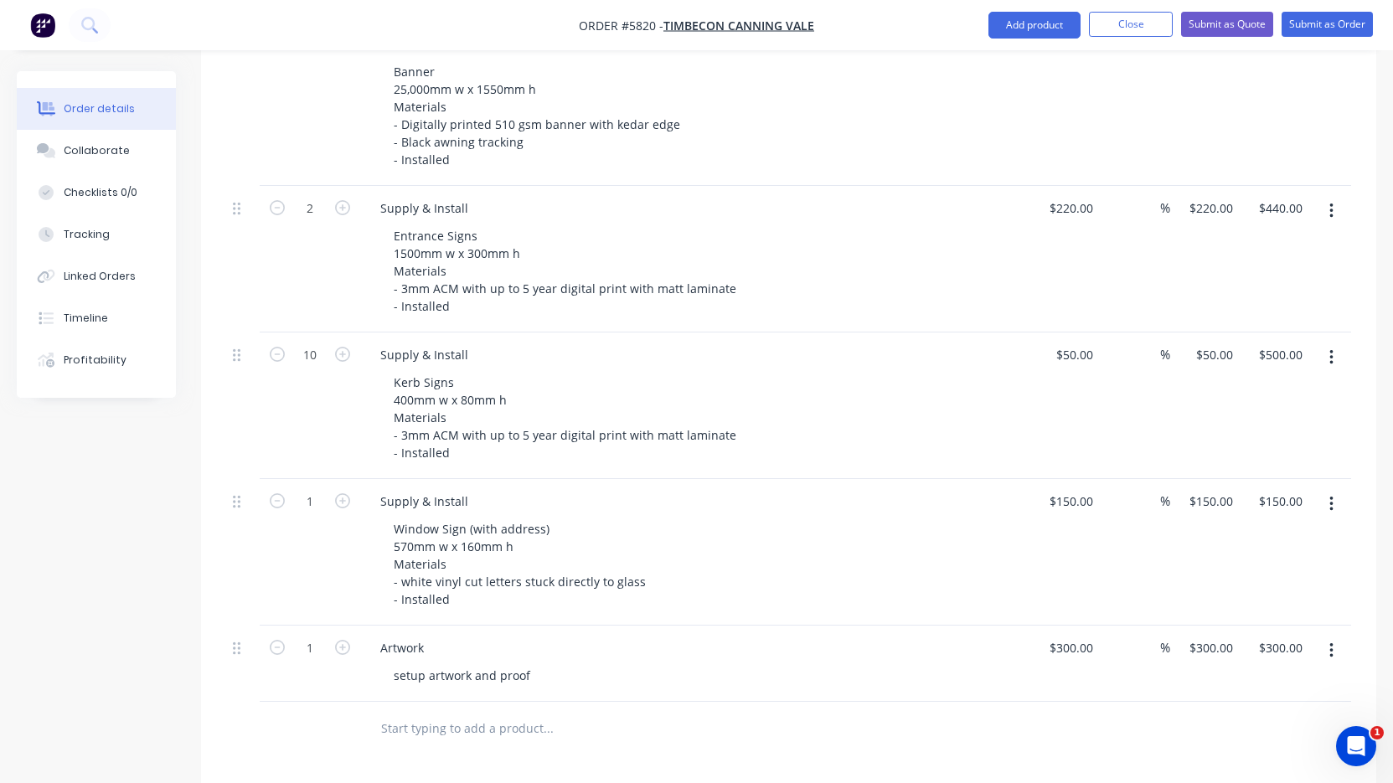
scroll to position [536, 0]
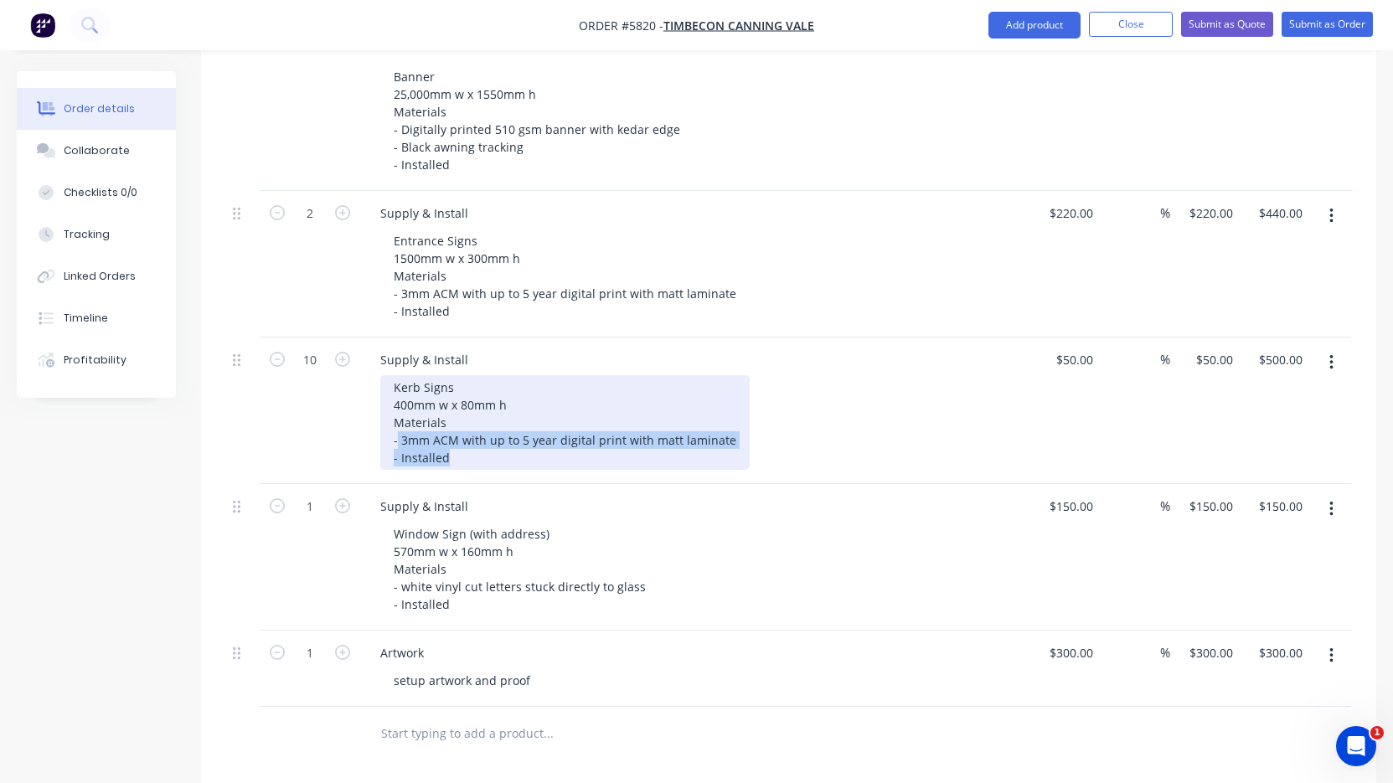
drag, startPoint x: 399, startPoint y: 420, endPoint x: 495, endPoint y: 444, distance: 99.1
click at [495, 444] on div "Kerb Signs 400mm w x 80mm h Materials - 3mm ACM with up to 5 year digital print…" at bounding box center [564, 422] width 369 height 95
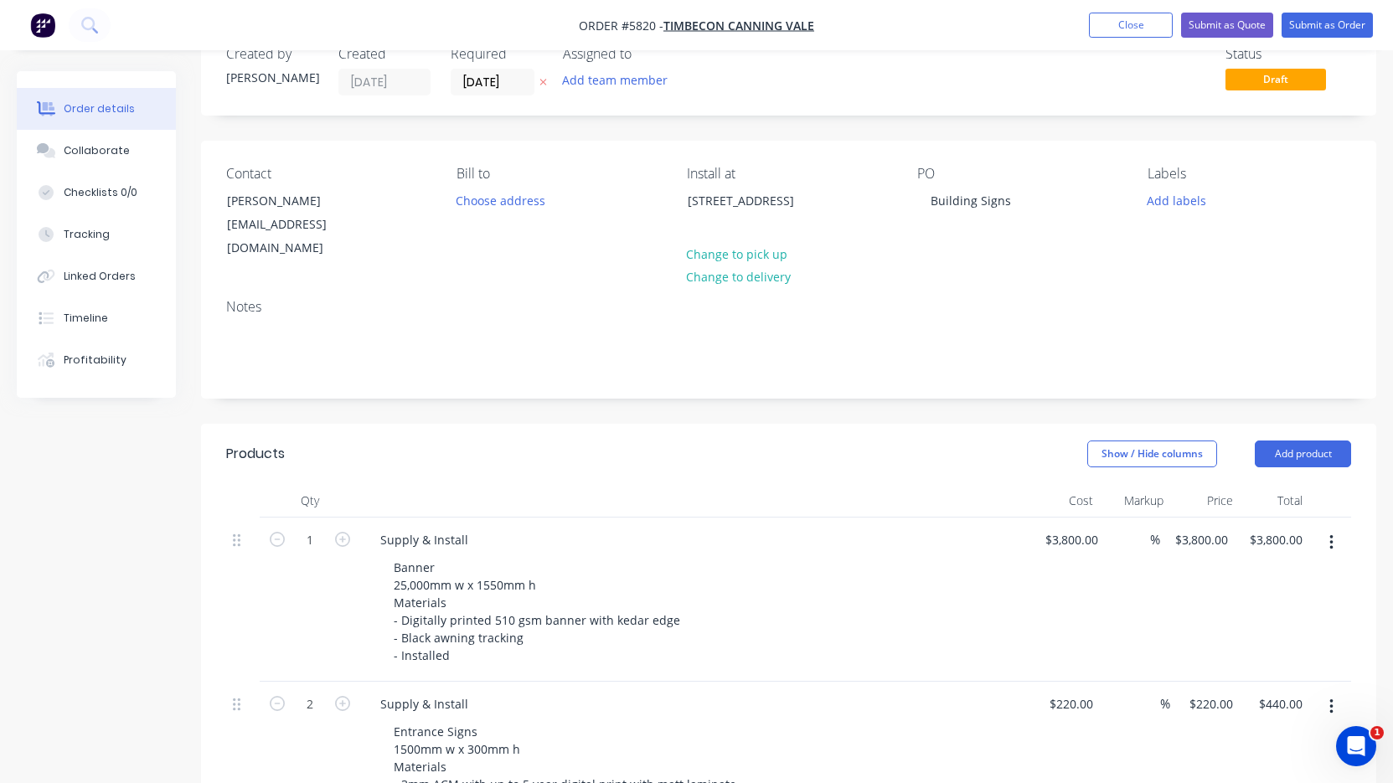
scroll to position [44, 0]
click at [489, 95] on input "[DATE]" at bounding box center [492, 83] width 82 height 25
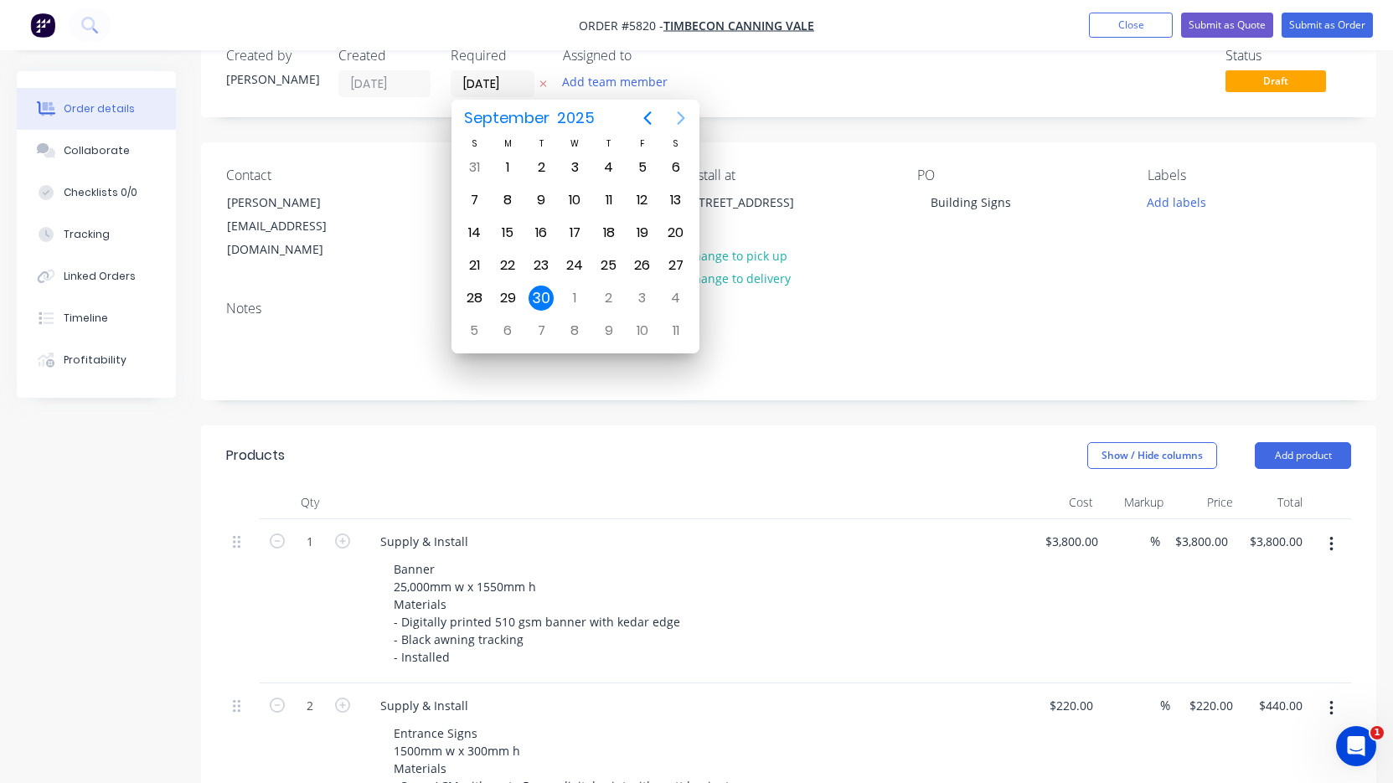
click at [679, 120] on icon "Next page" at bounding box center [681, 118] width 20 height 20
click at [542, 203] on div "7" at bounding box center [541, 200] width 25 height 25
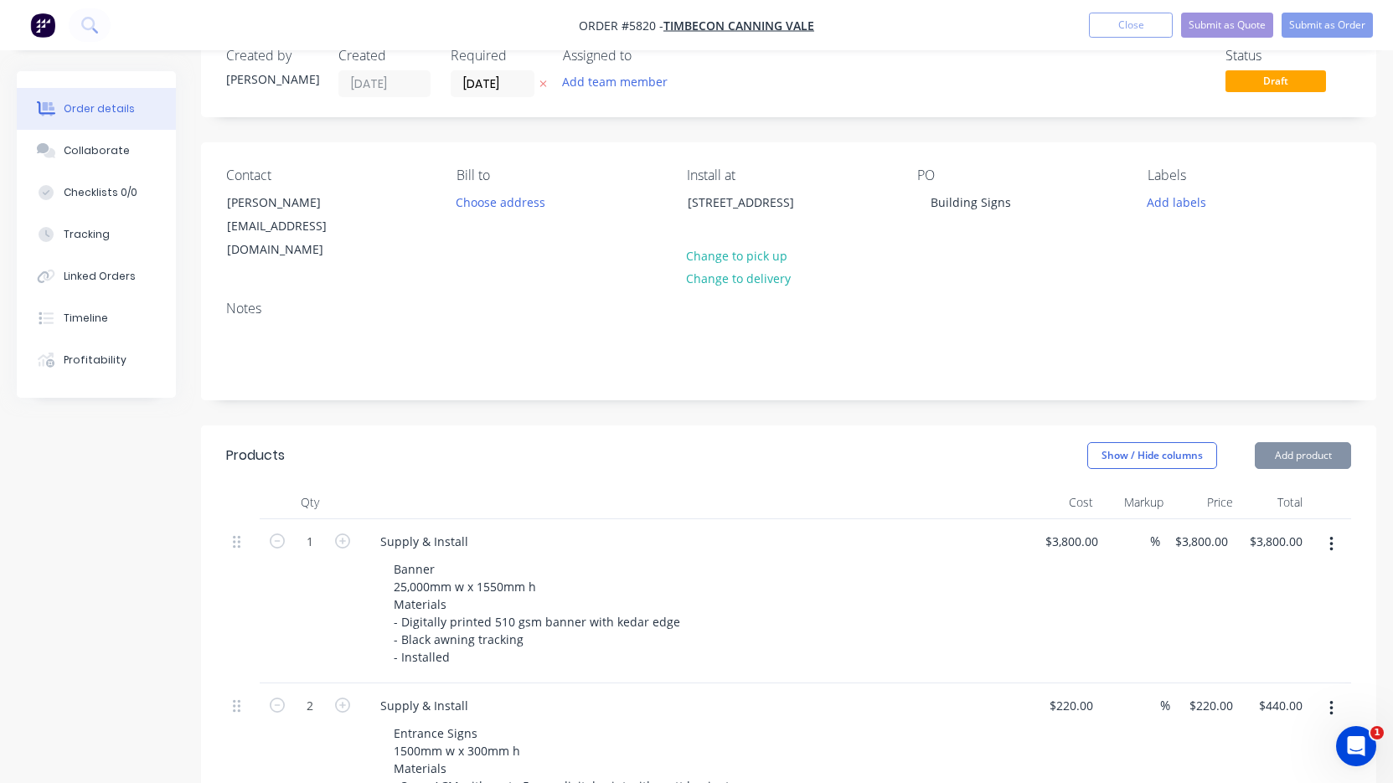
type input "[DATE]"
click at [1337, 32] on button "Submit as Order" at bounding box center [1326, 25] width 91 height 25
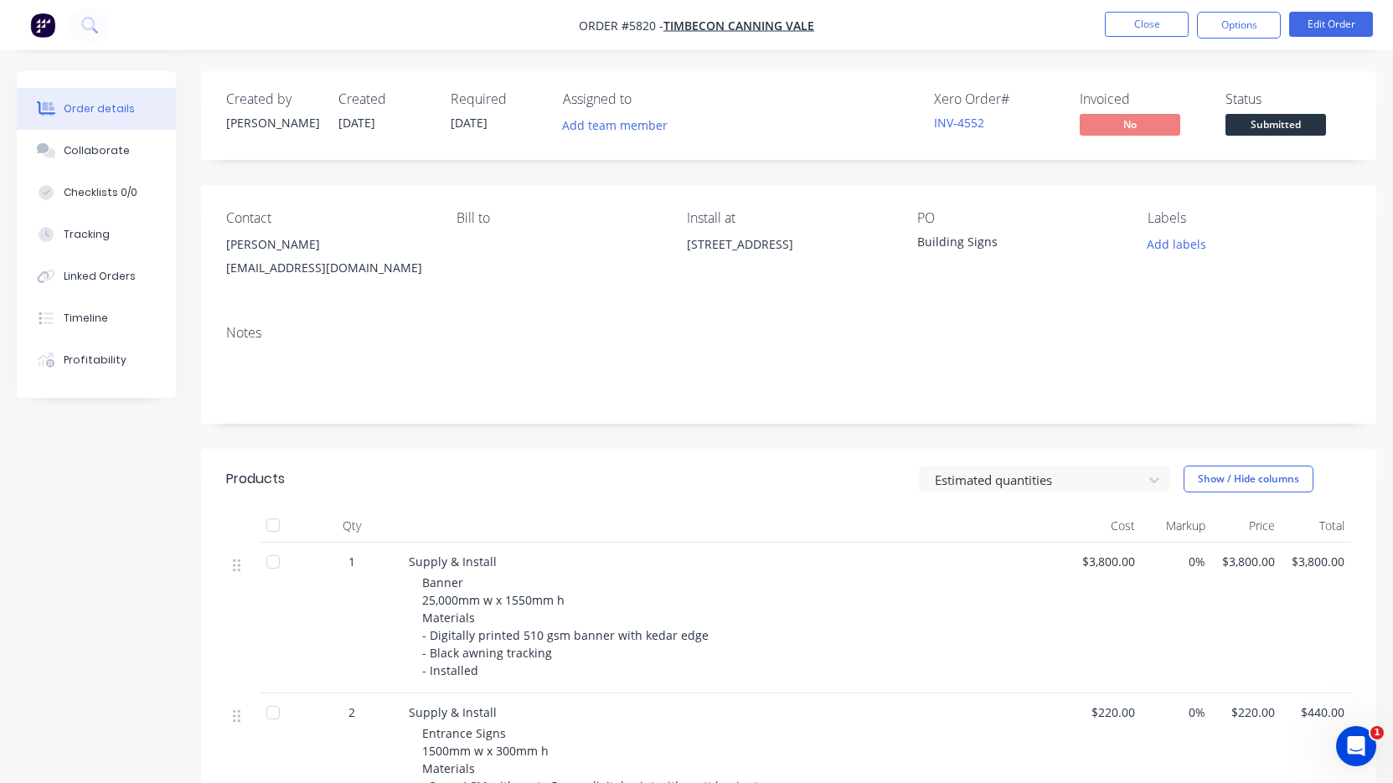
click at [1263, 123] on span "Submitted" at bounding box center [1275, 124] width 101 height 21
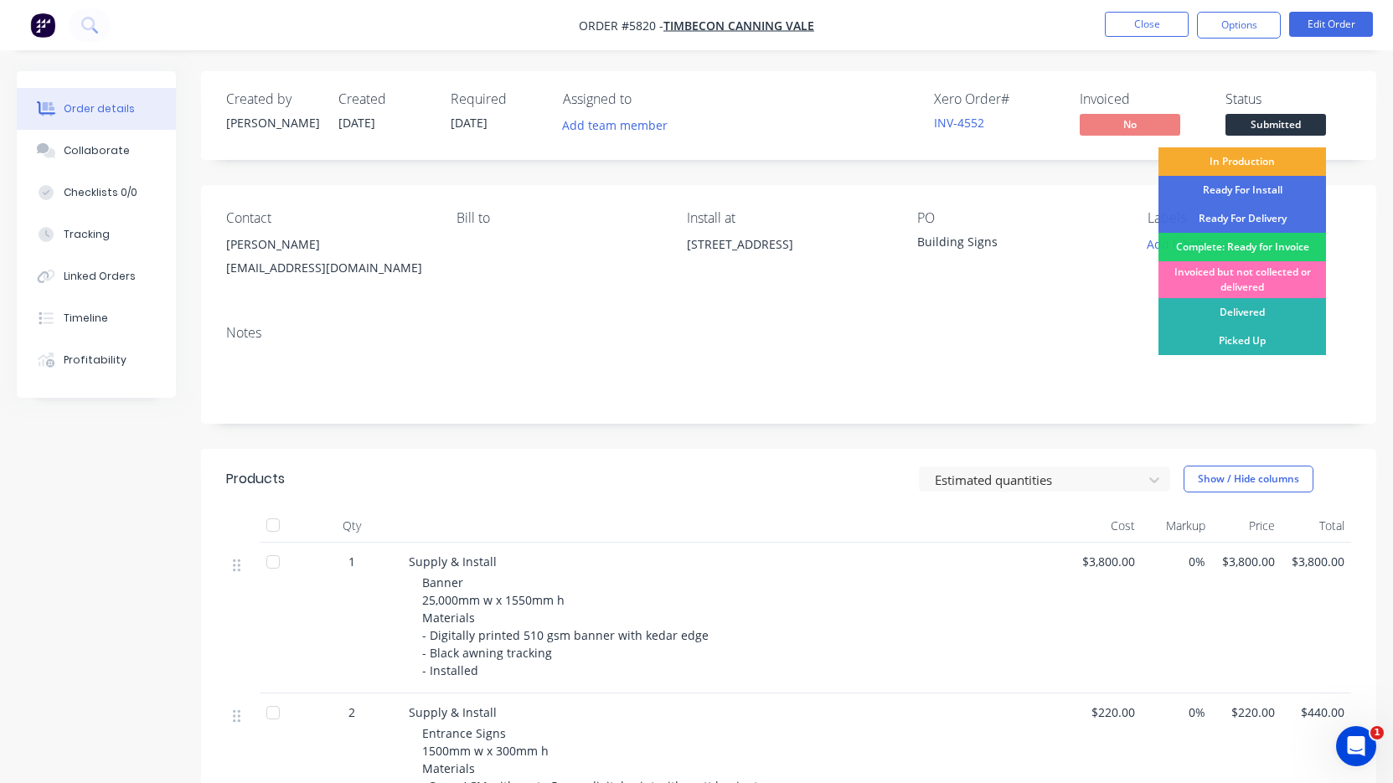
click at [1235, 166] on div "In Production" at bounding box center [1242, 161] width 168 height 28
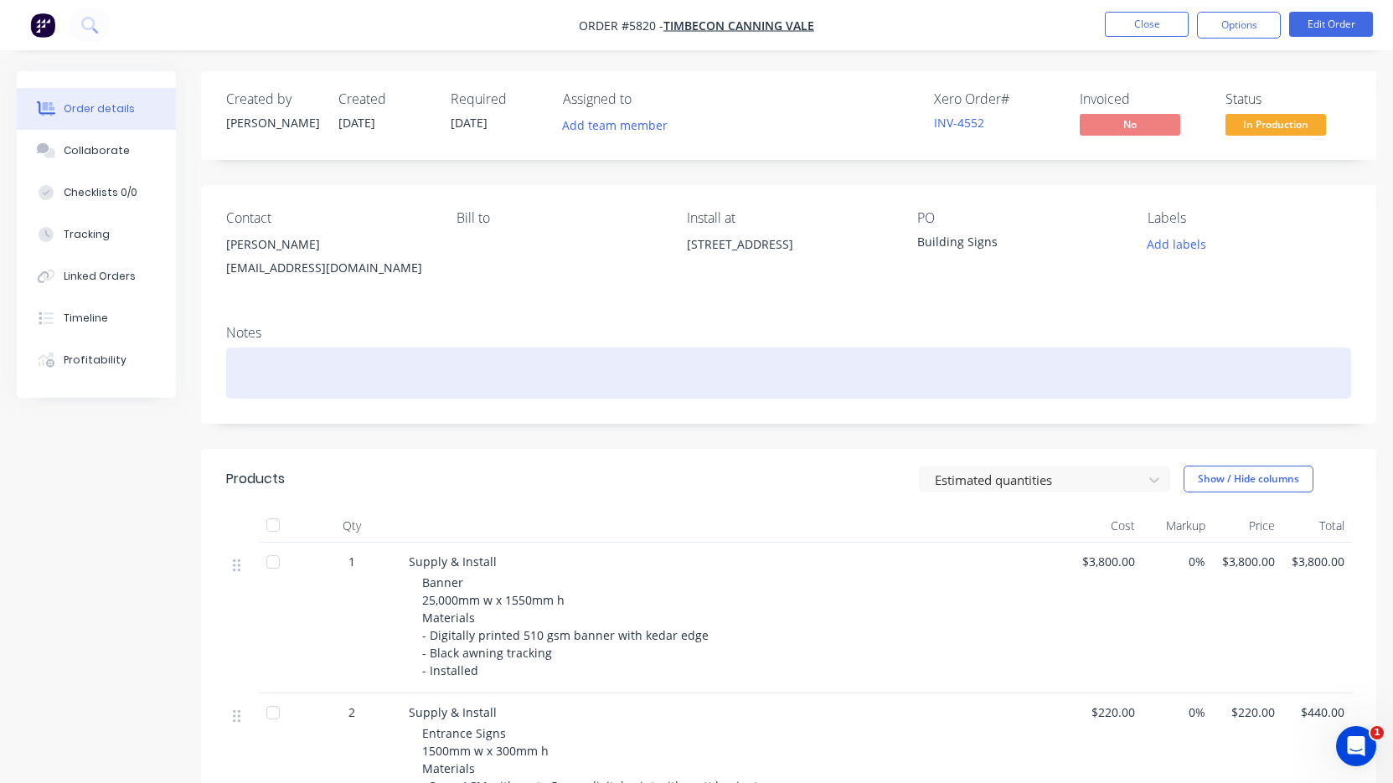
click at [296, 372] on div at bounding box center [788, 373] width 1125 height 51
paste div
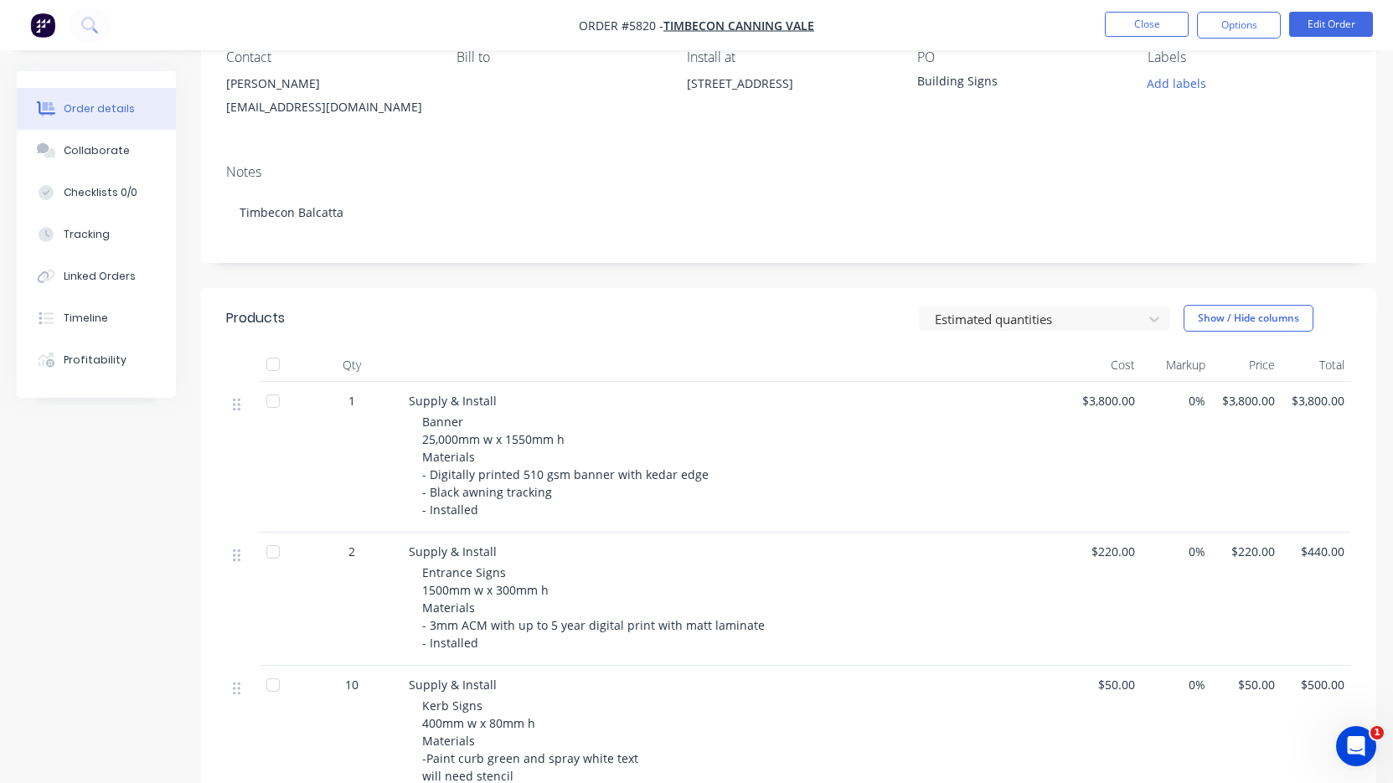
scroll to position [167, 0]
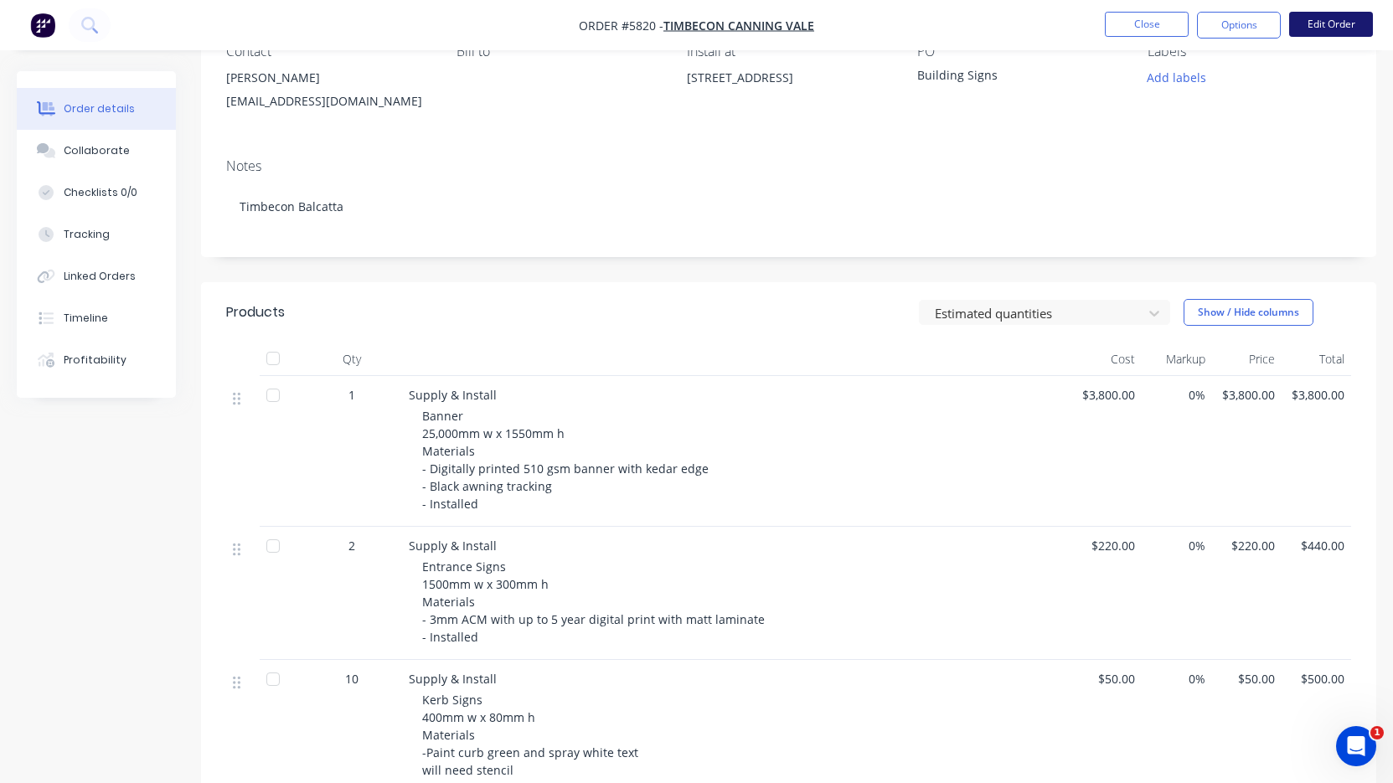
click at [1301, 30] on button "Edit Order" at bounding box center [1331, 24] width 84 height 25
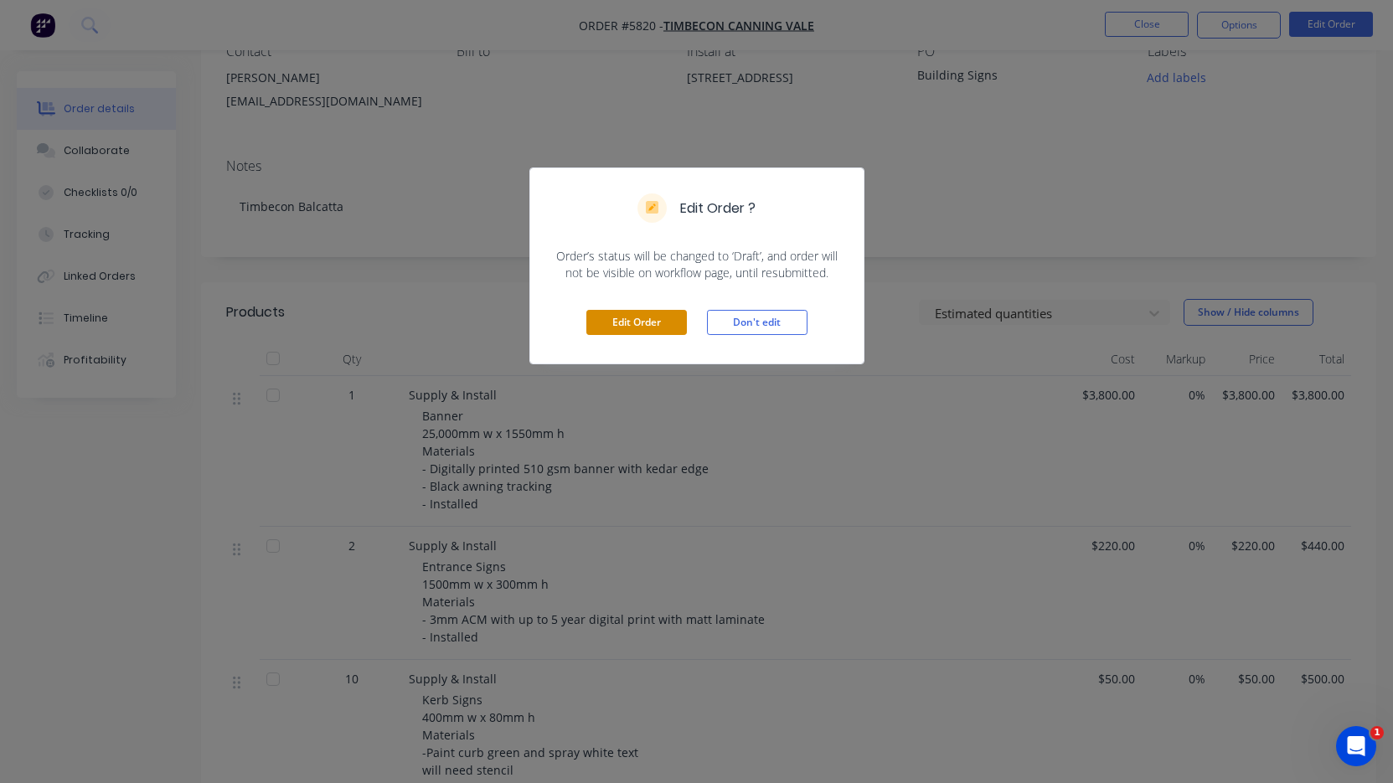
click at [642, 314] on button "Edit Order" at bounding box center [636, 322] width 101 height 25
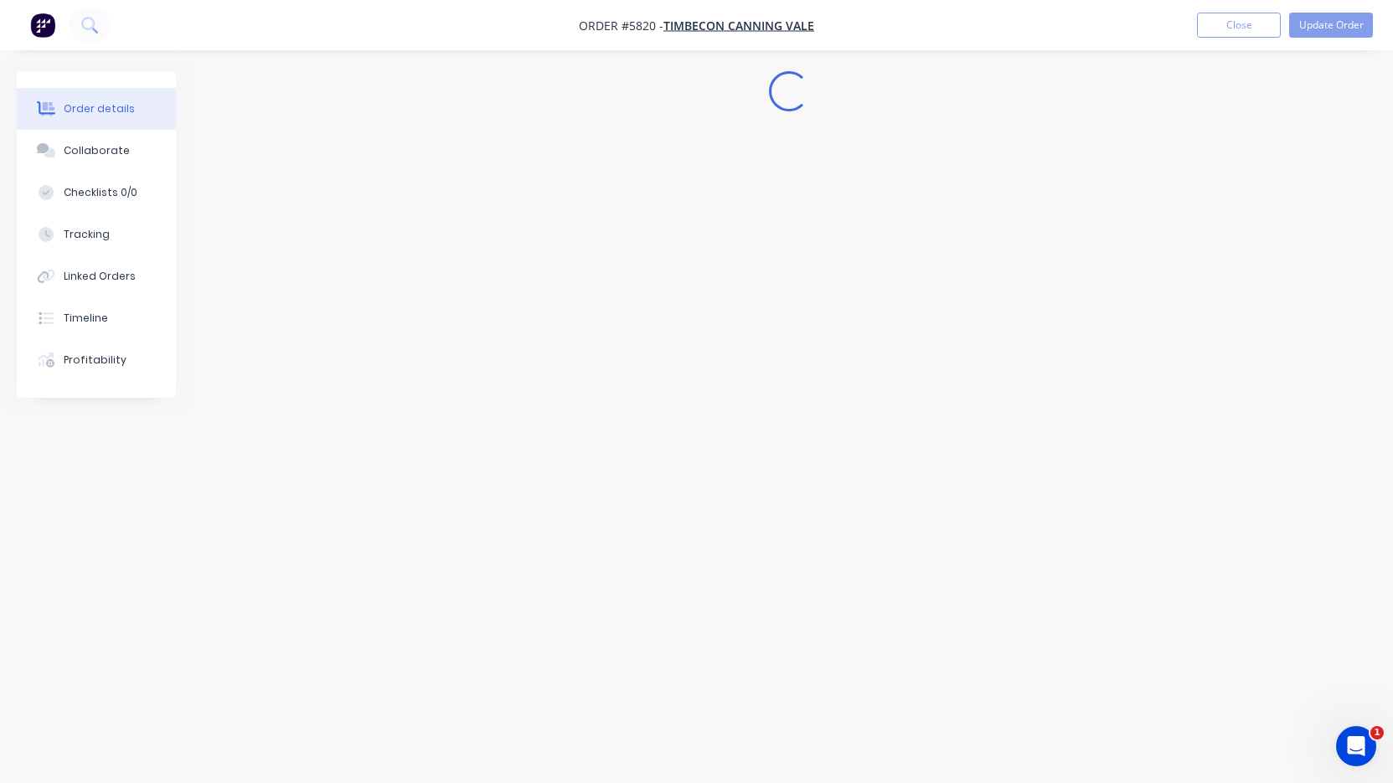
scroll to position [0, 0]
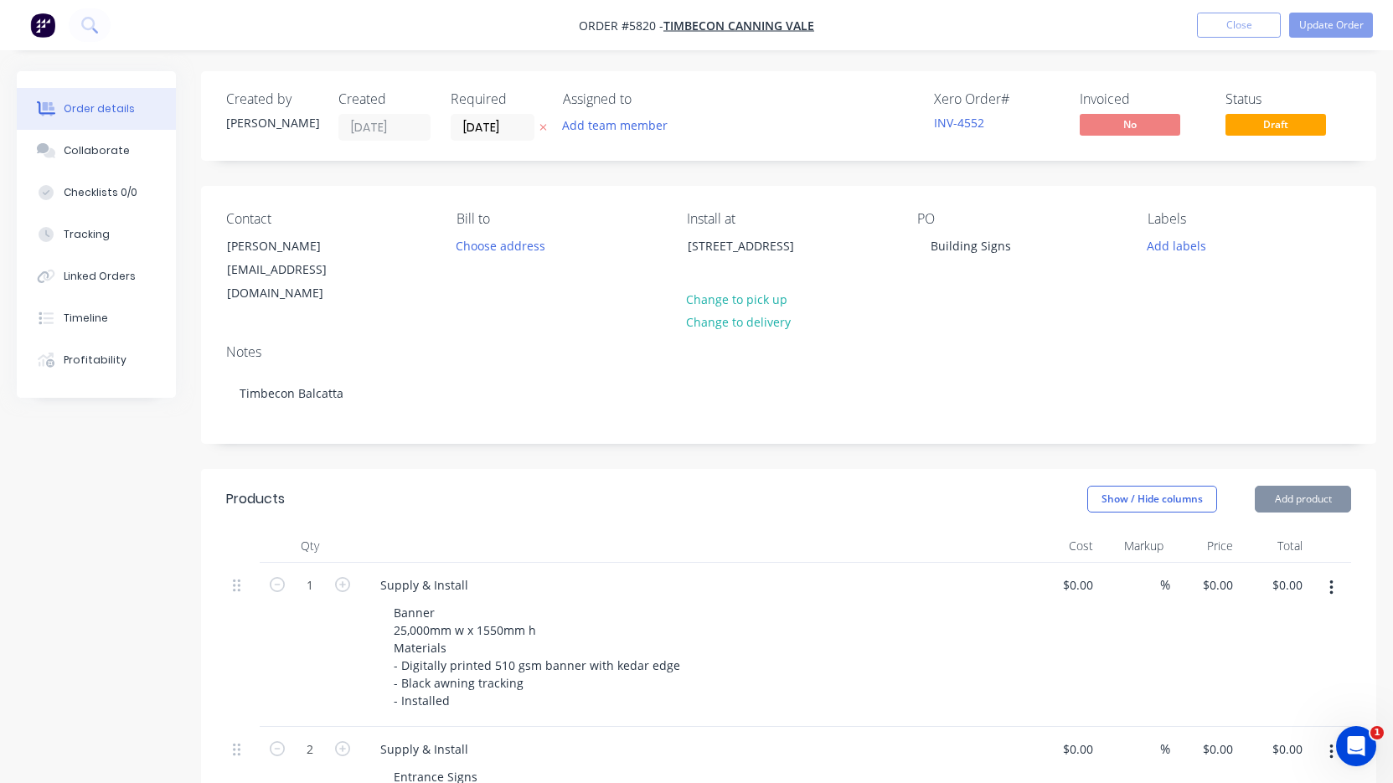
type input "$3,800.00"
type input "$220.00"
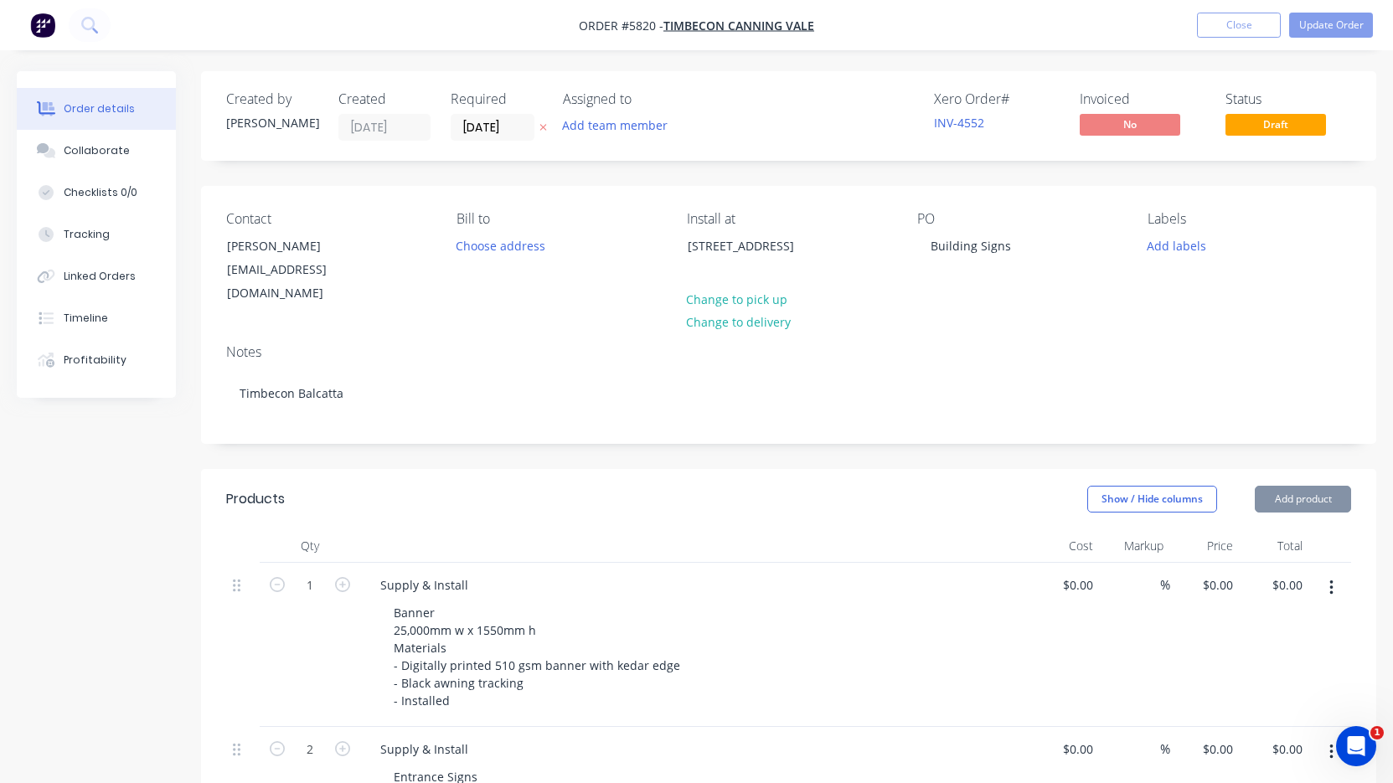
type input "$440.00"
type input "$50.00"
type input "$500.00"
type input "$150.00"
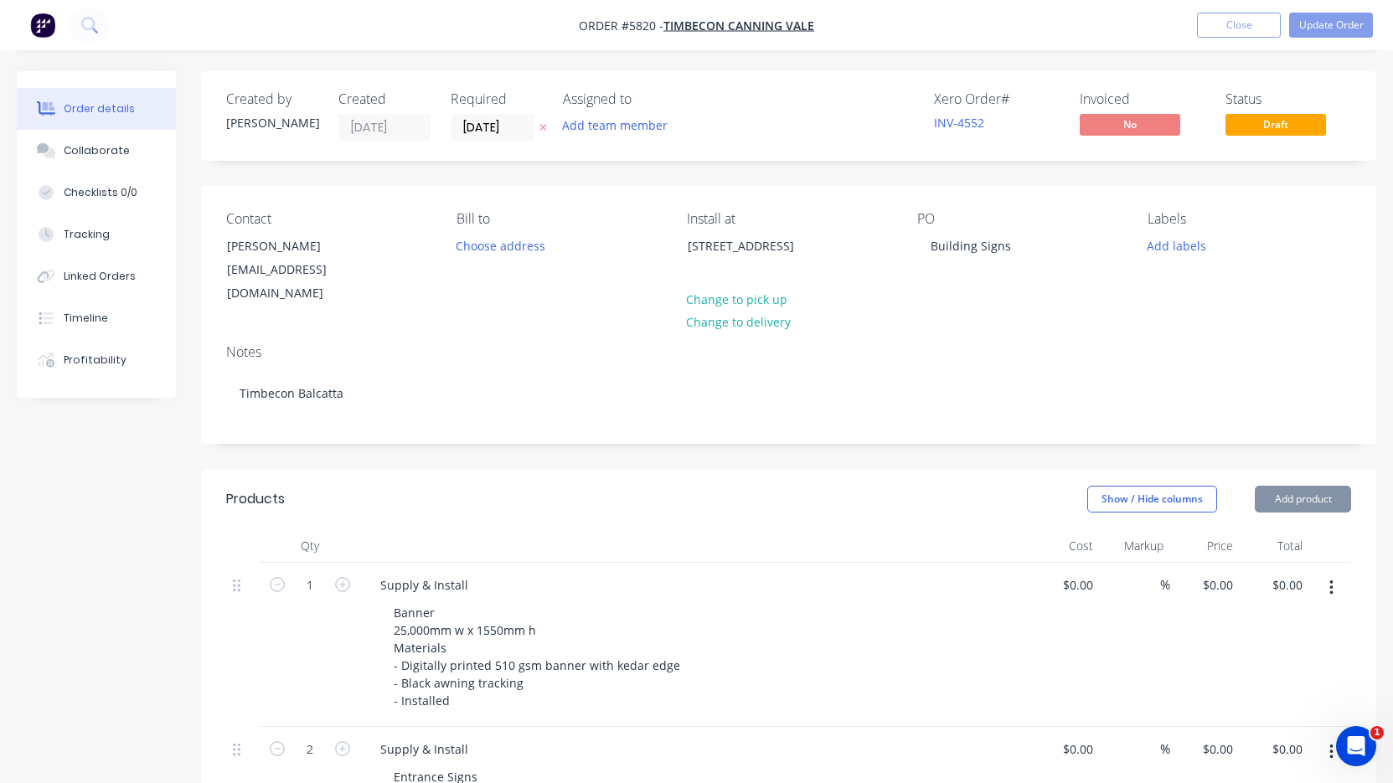
type input "$150.00"
type input "$300.00"
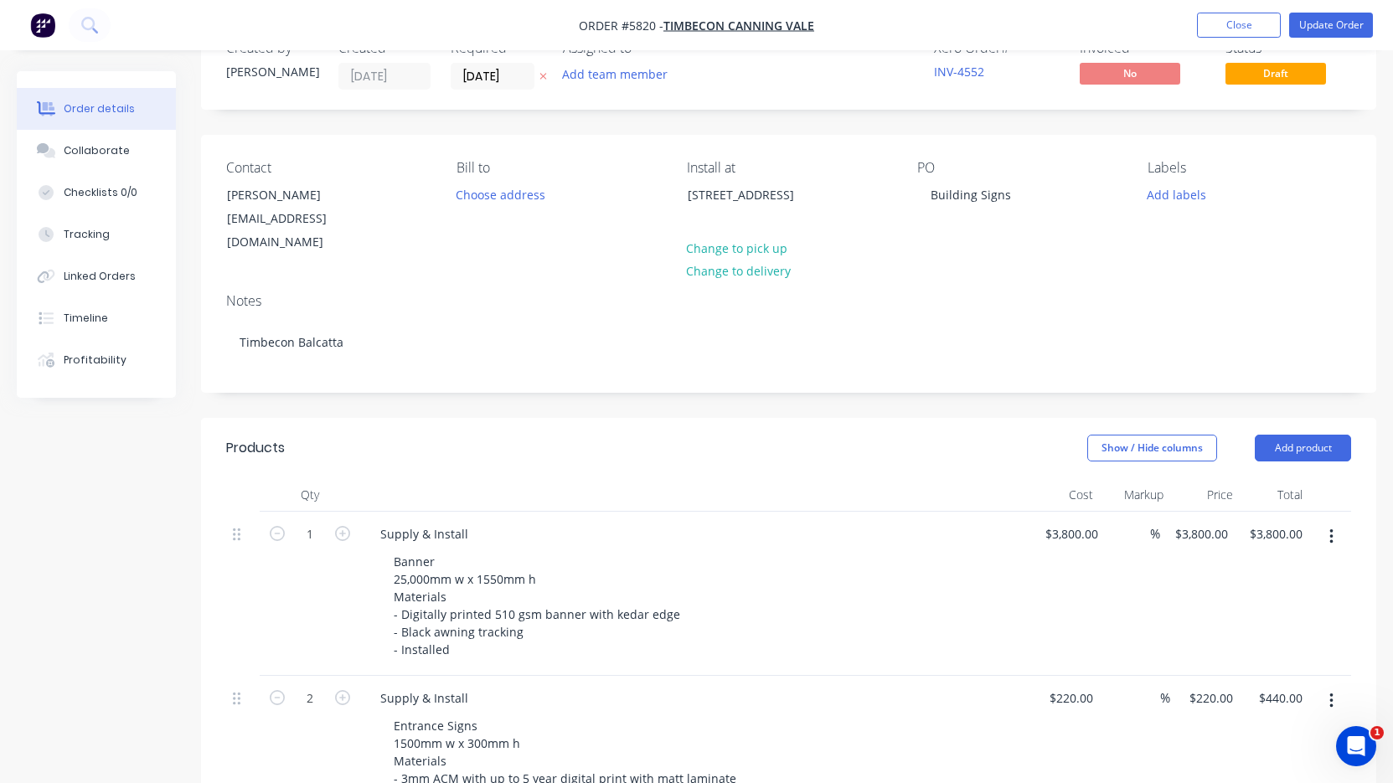
scroll to position [95, 0]
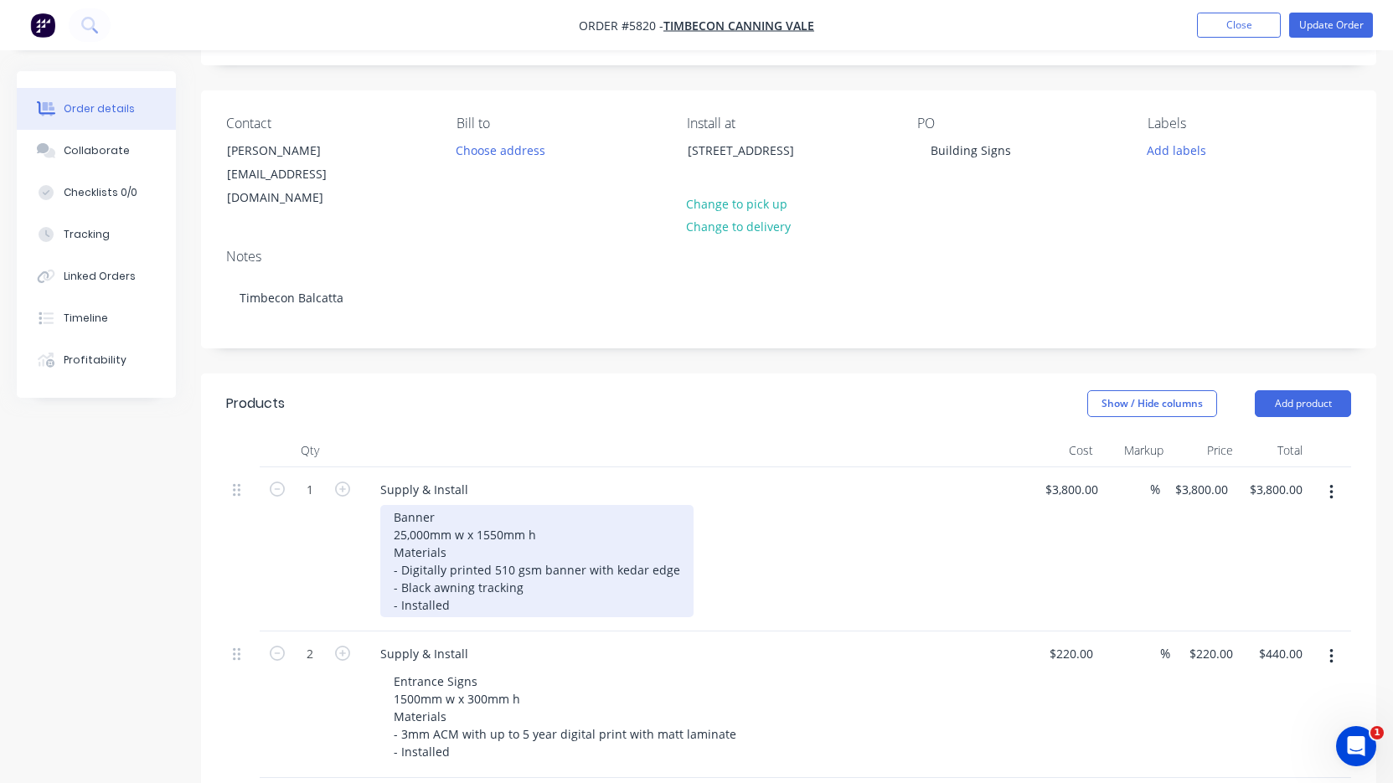
click at [406, 515] on div "Banner 25,000mm w x 1550mm h Materials - Digitally printed 510 gsm banner with …" at bounding box center [536, 561] width 313 height 112
drag, startPoint x: 405, startPoint y: 516, endPoint x: 357, endPoint y: 516, distance: 47.7
click at [357, 516] on div "1 Supply & Install Banner 25,000mm w x 1550mm h Materials - Digitally printed 5…" at bounding box center [788, 549] width 1125 height 164
click at [503, 516] on div "Banner 21,000mm w x 1550mm h Materials - Digitally printed 510 gsm banner with …" at bounding box center [536, 561] width 313 height 112
drag, startPoint x: 503, startPoint y: 516, endPoint x: 492, endPoint y: 516, distance: 10.1
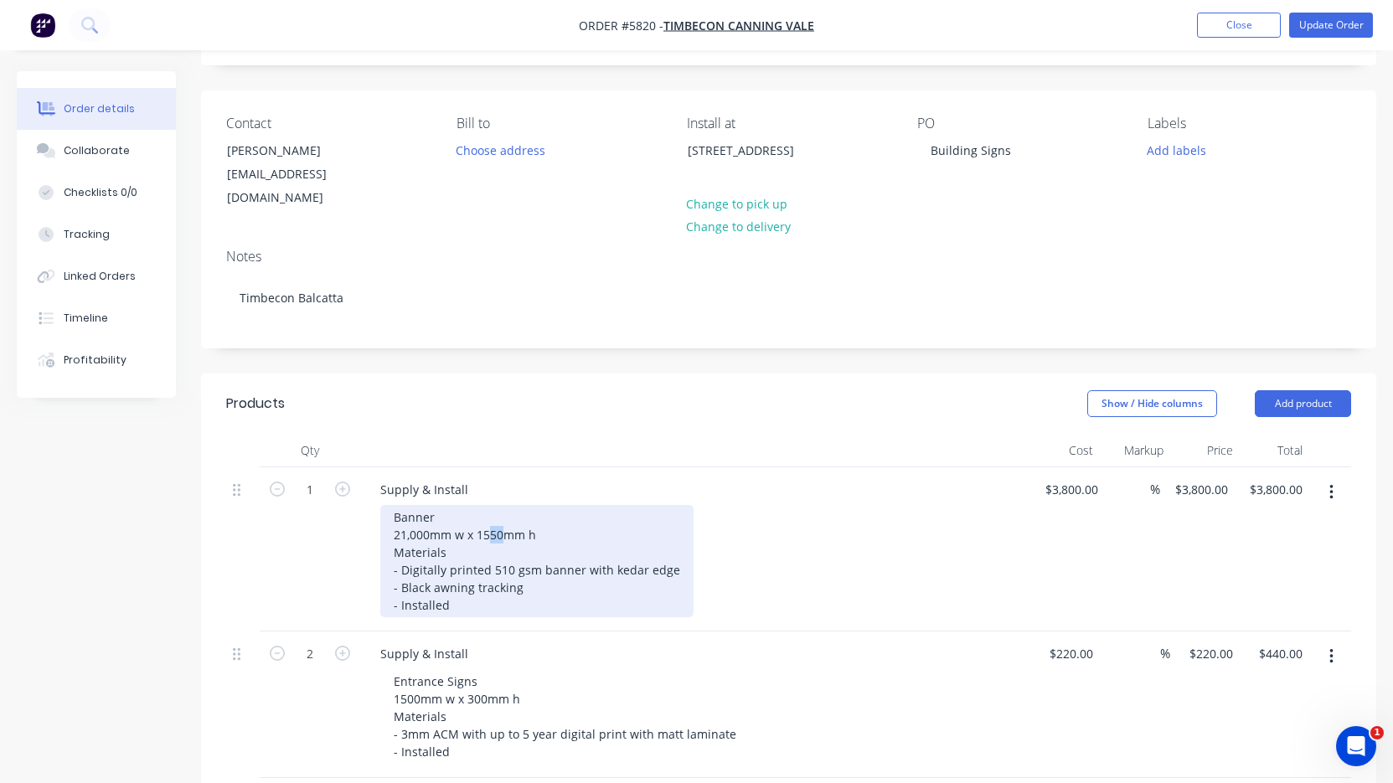
click at [492, 516] on div "Banner 21,000mm w x 1550mm h Materials - Digitally printed 510 gsm banner with …" at bounding box center [536, 561] width 313 height 112
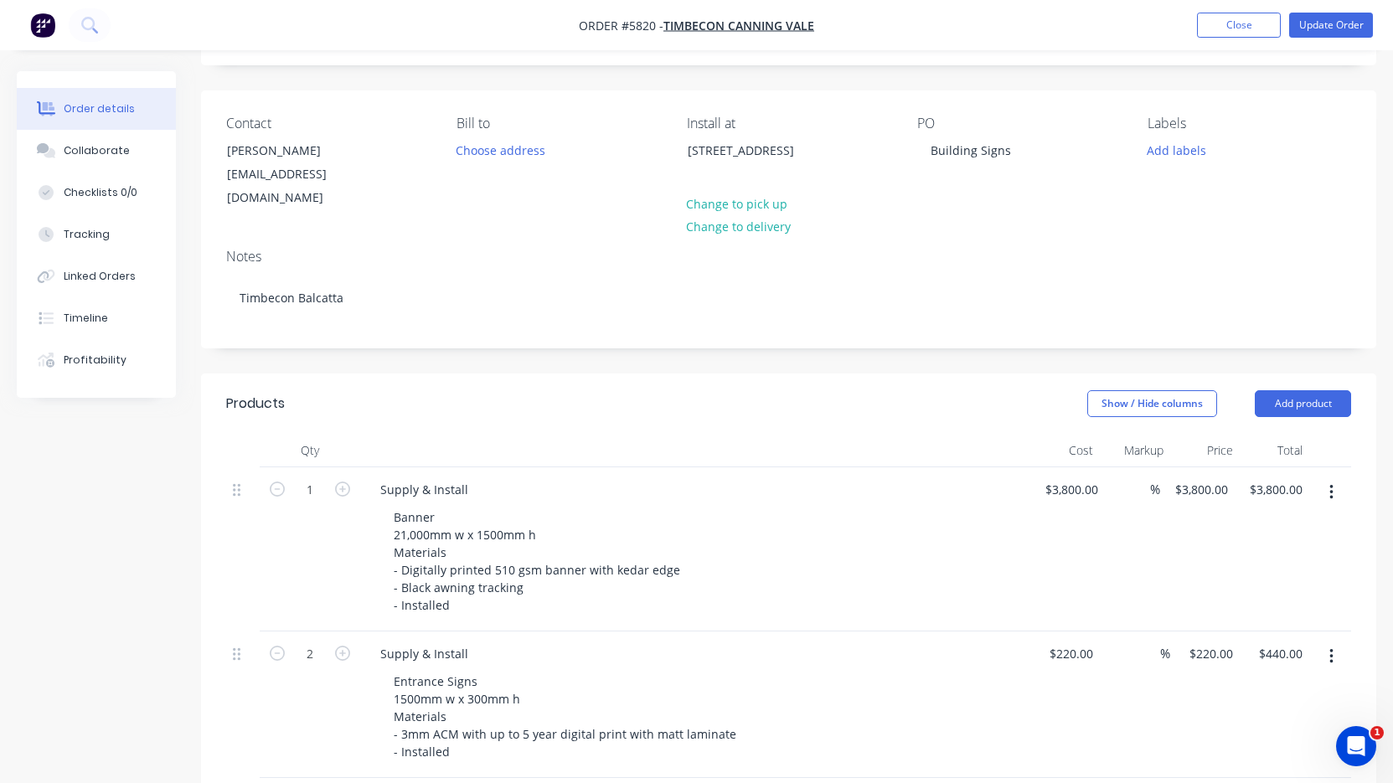
click at [799, 552] on div "Banner 21,000mm w x 1500mm h Materials - Digitally printed 510 gsm banner with …" at bounding box center [701, 561] width 643 height 112
click at [1339, 32] on button "Update Order" at bounding box center [1331, 25] width 84 height 25
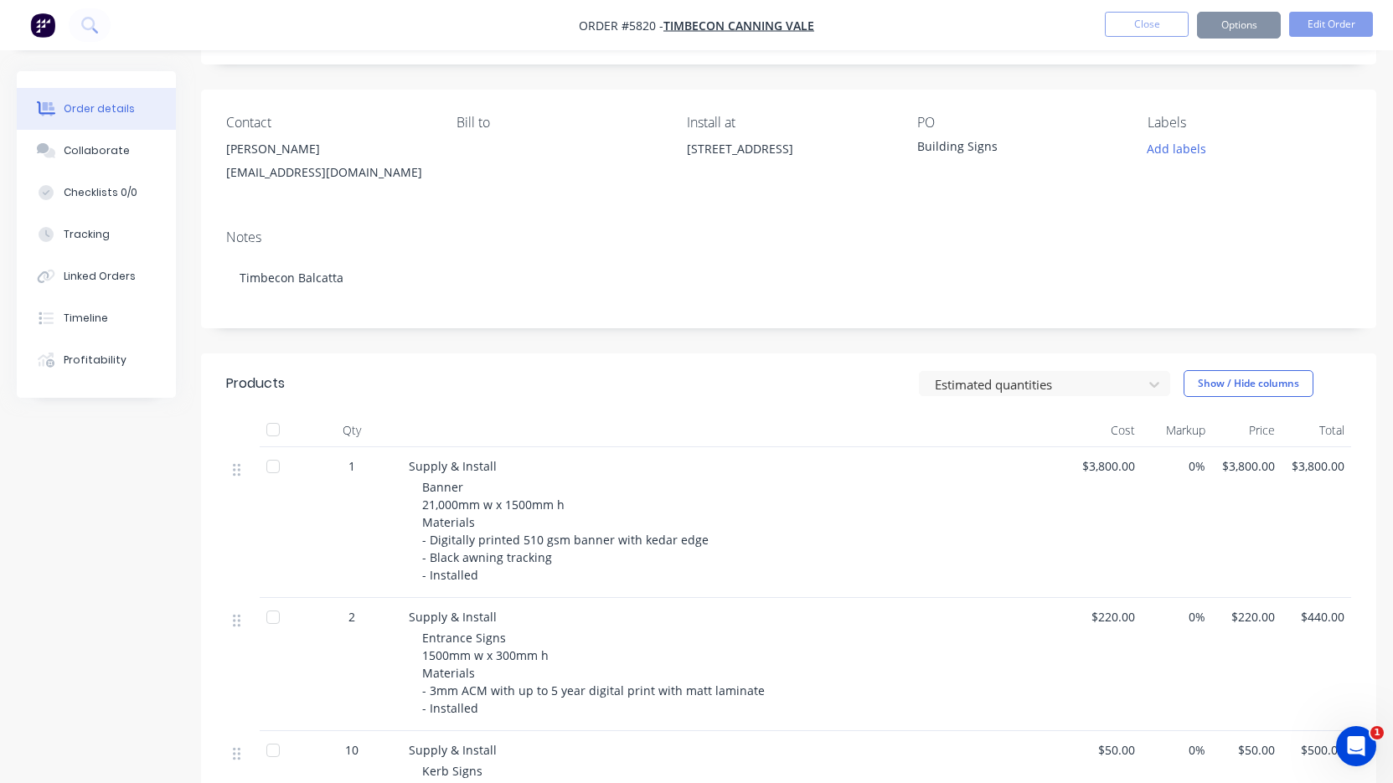
scroll to position [0, 0]
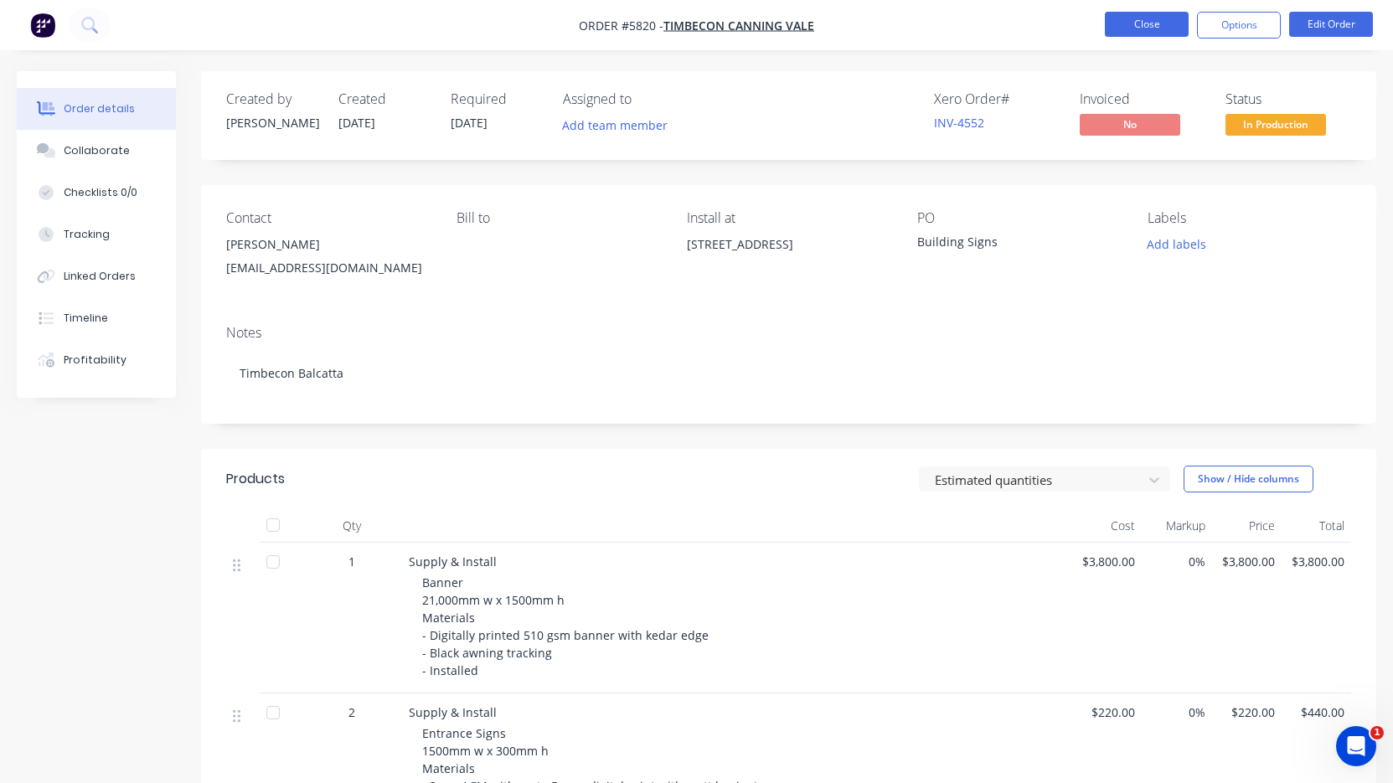
click at [1157, 28] on button "Close" at bounding box center [1147, 24] width 84 height 25
